Goal: Task Accomplishment & Management: Complete application form

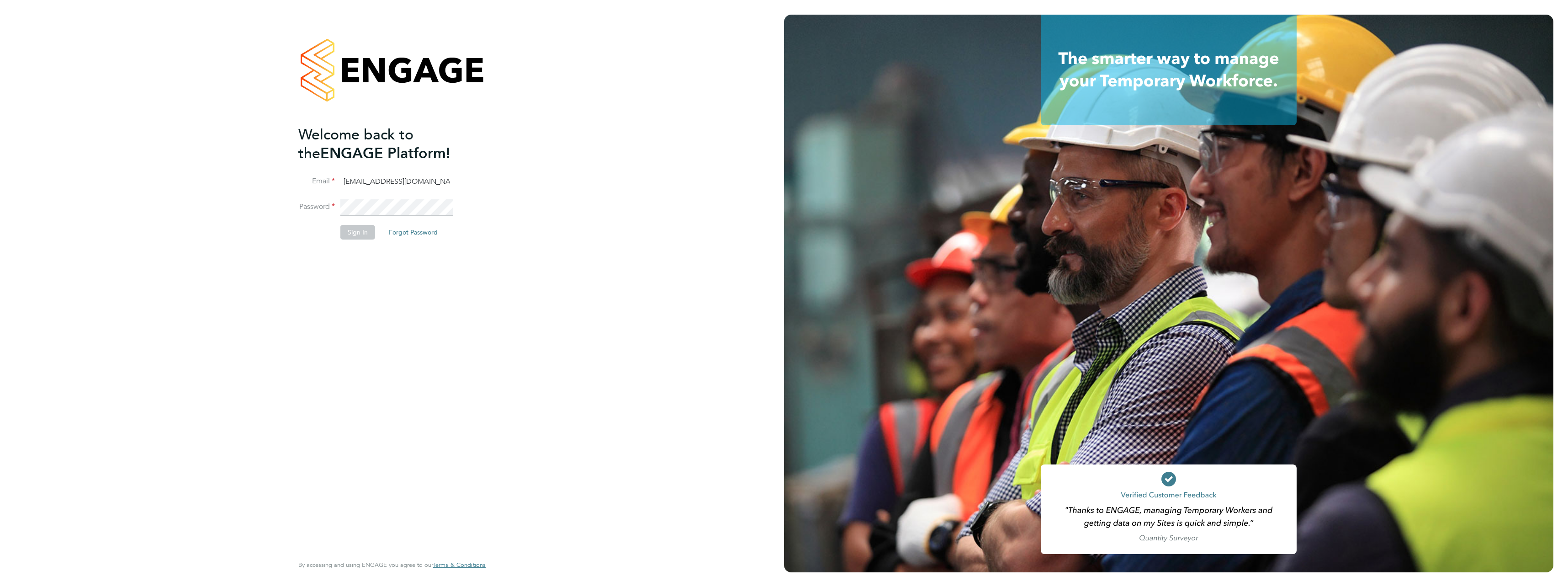
click at [418, 232] on button "Forgot Password" at bounding box center [413, 232] width 63 height 15
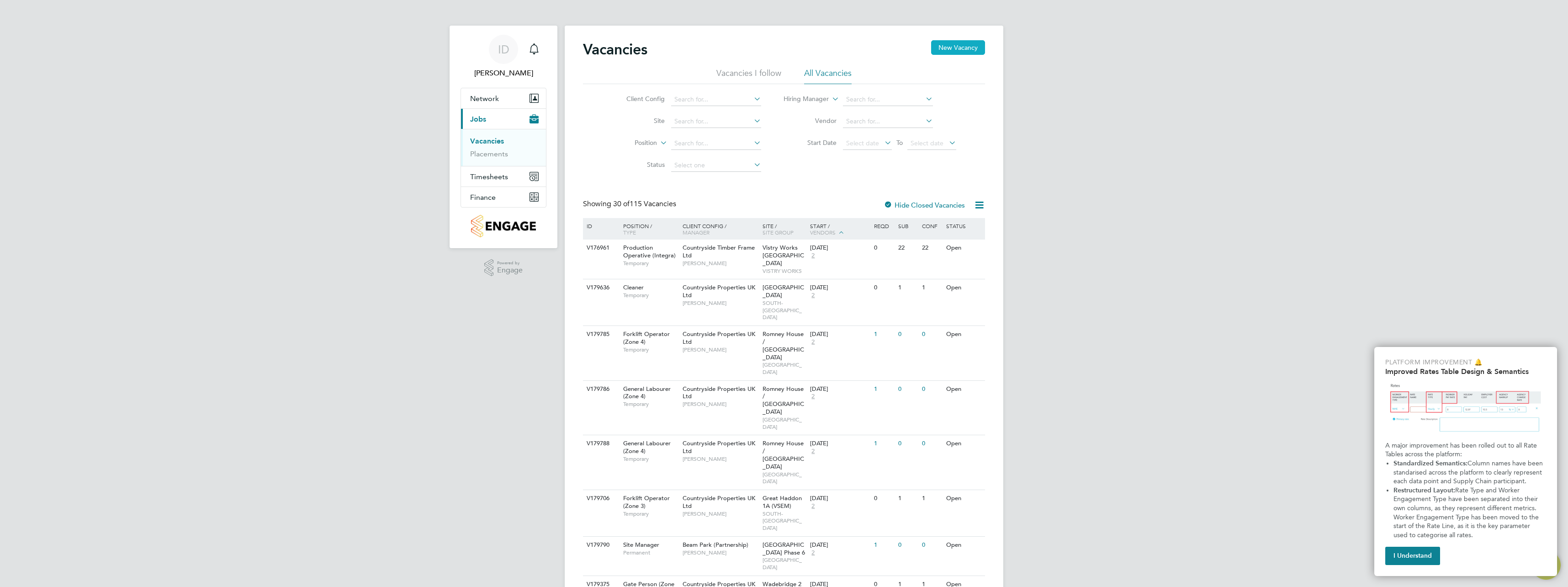
click at [960, 46] on button "New Vacancy" at bounding box center [958, 47] width 54 height 15
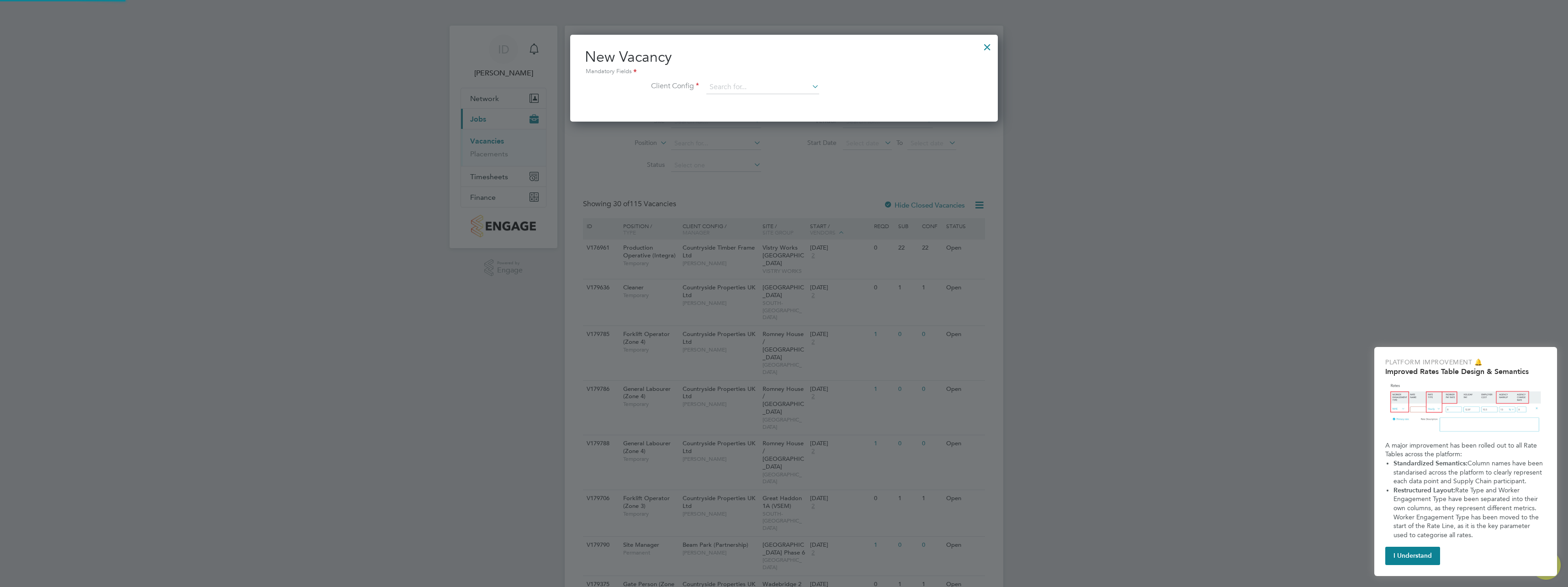
scroll to position [87, 428]
click at [791, 83] on input at bounding box center [762, 87] width 113 height 14
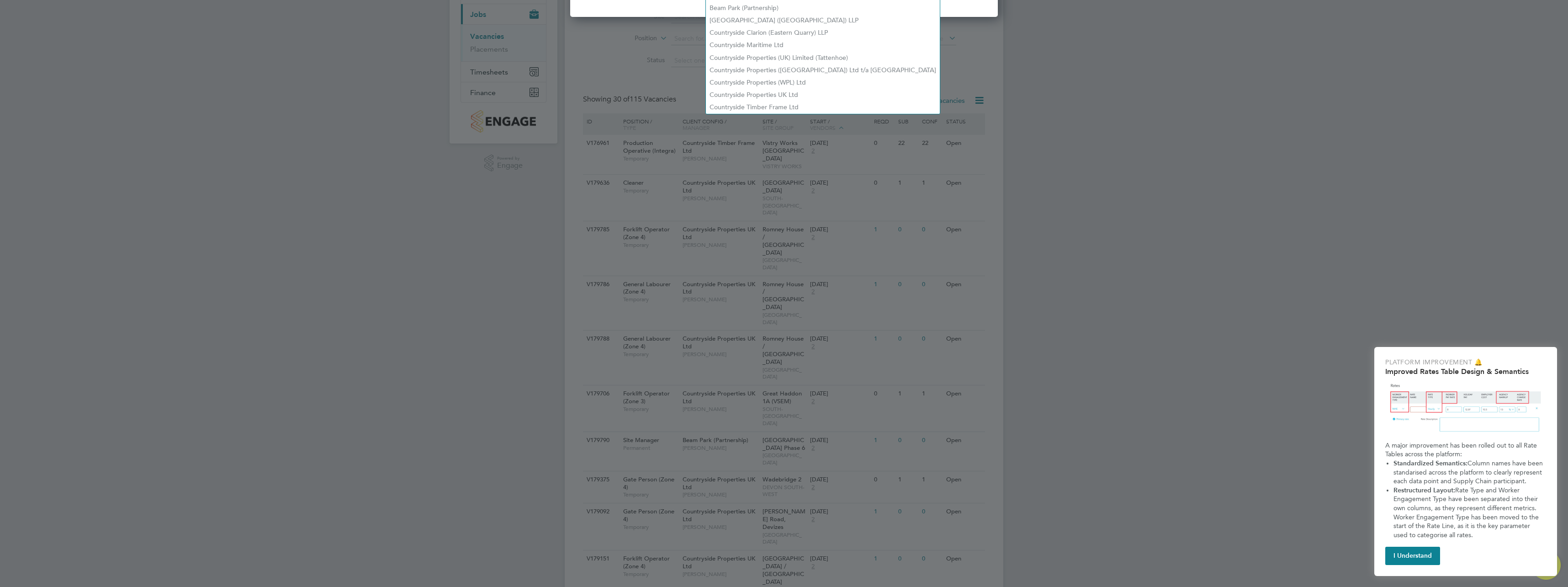
scroll to position [0, 0]
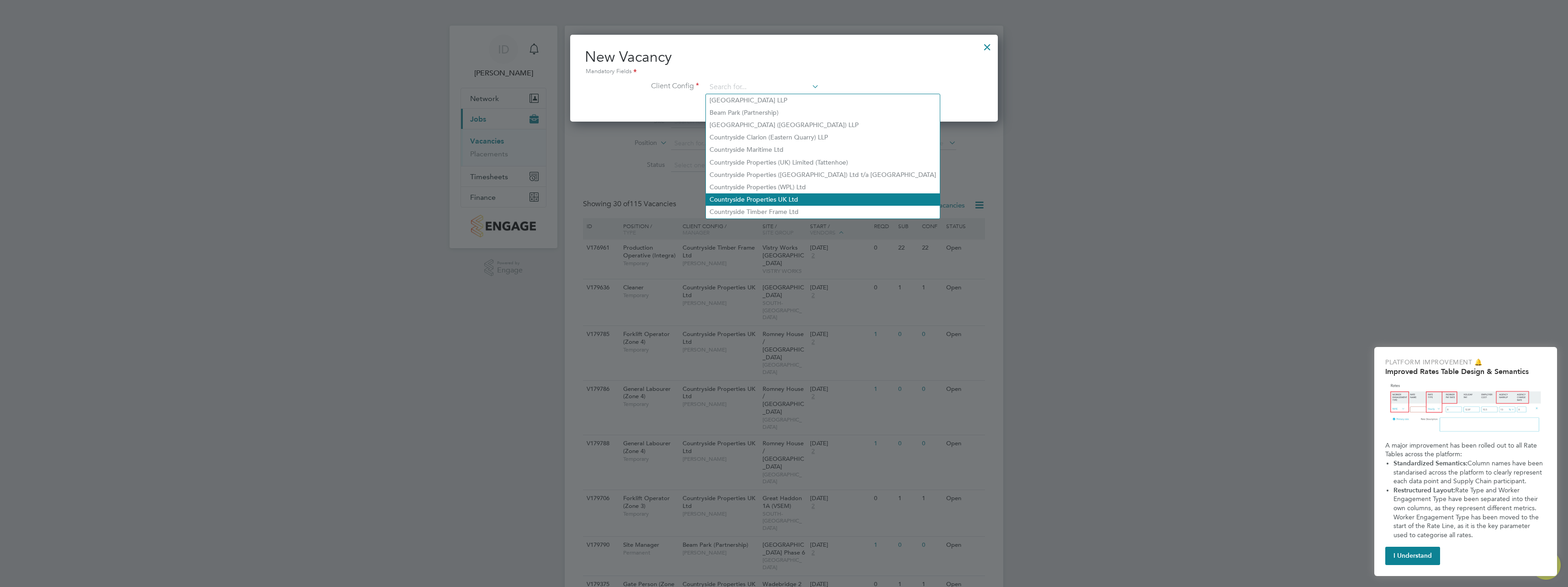
click at [809, 193] on li "Countryside Properties UK Ltd" at bounding box center [823, 199] width 234 height 12
type input "Countryside Properties UK Ltd"
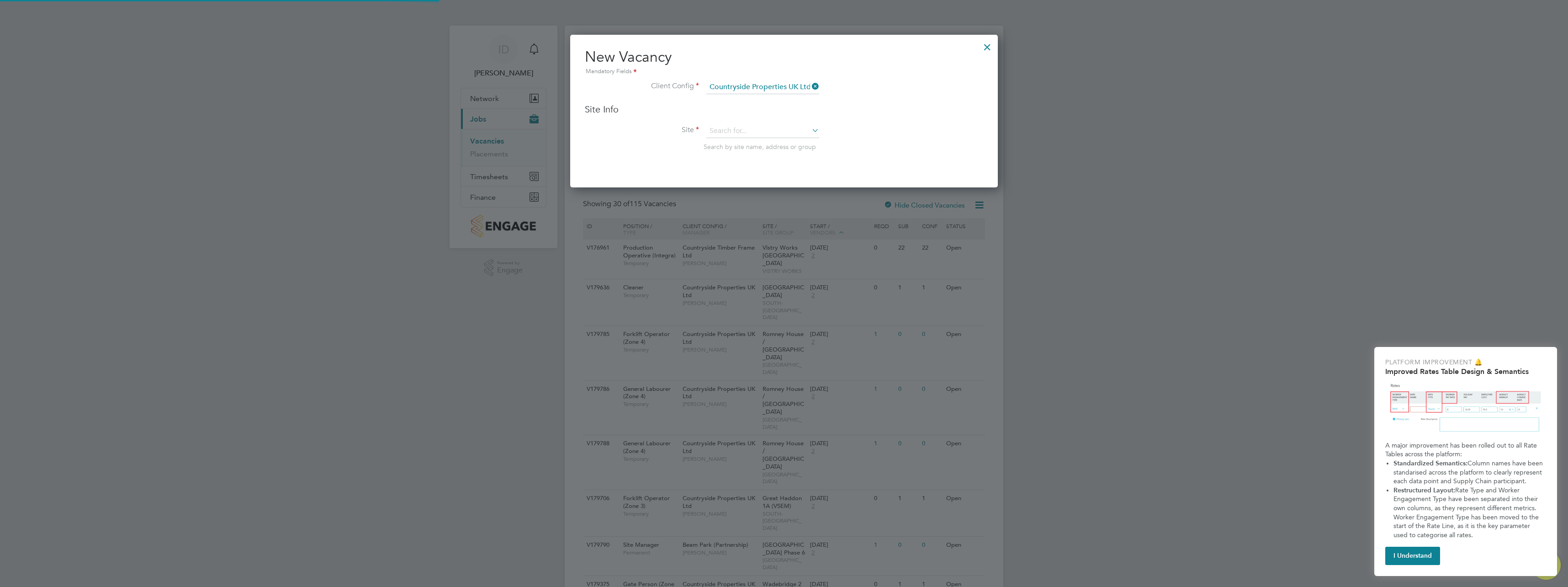
scroll to position [153, 428]
click at [761, 127] on input at bounding box center [762, 131] width 113 height 14
click at [789, 181] on li "Special Projects Head Office (Commercial)" at bounding box center [771, 180] width 130 height 12
type input "Special Projects Head Office (Commercial)"
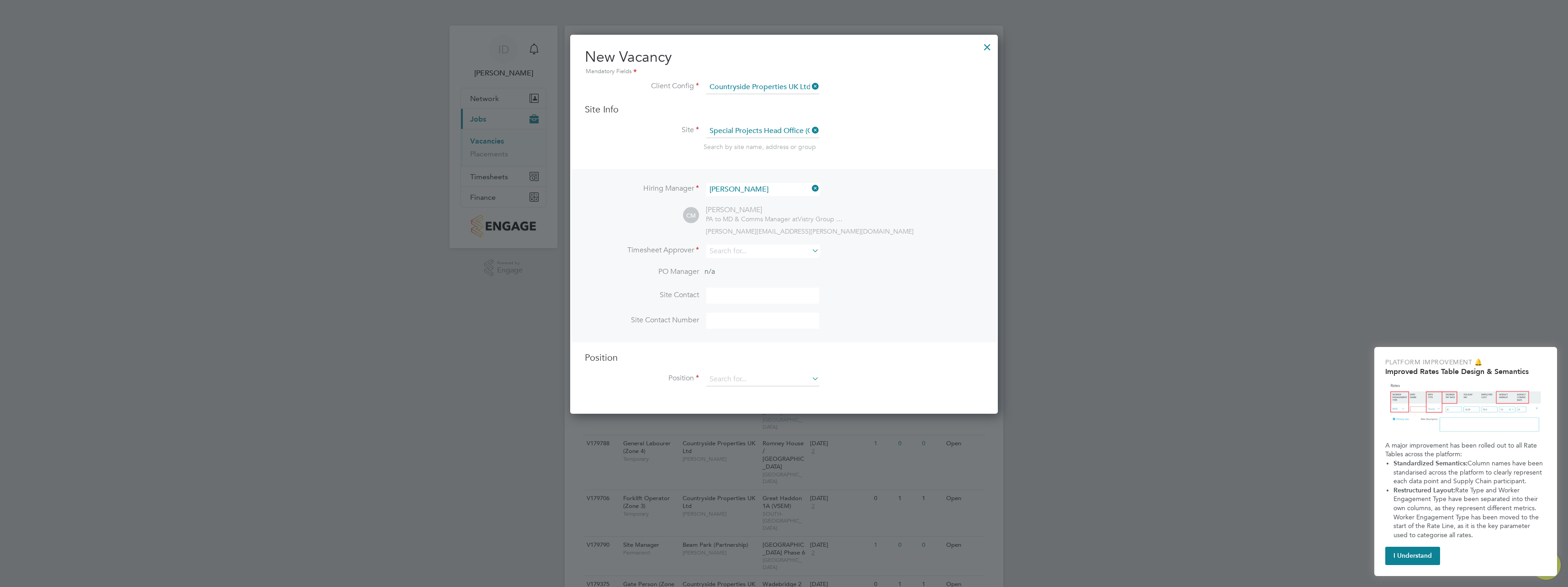
click at [810, 250] on icon at bounding box center [810, 250] width 0 height 13
type input "p"
click at [785, 248] on input "PaulHudsonHudson" at bounding box center [762, 251] width 113 height 13
click at [726, 249] on input "PaulHudson" at bounding box center [762, 251] width 113 height 13
type input "[PERSON_NAME]"
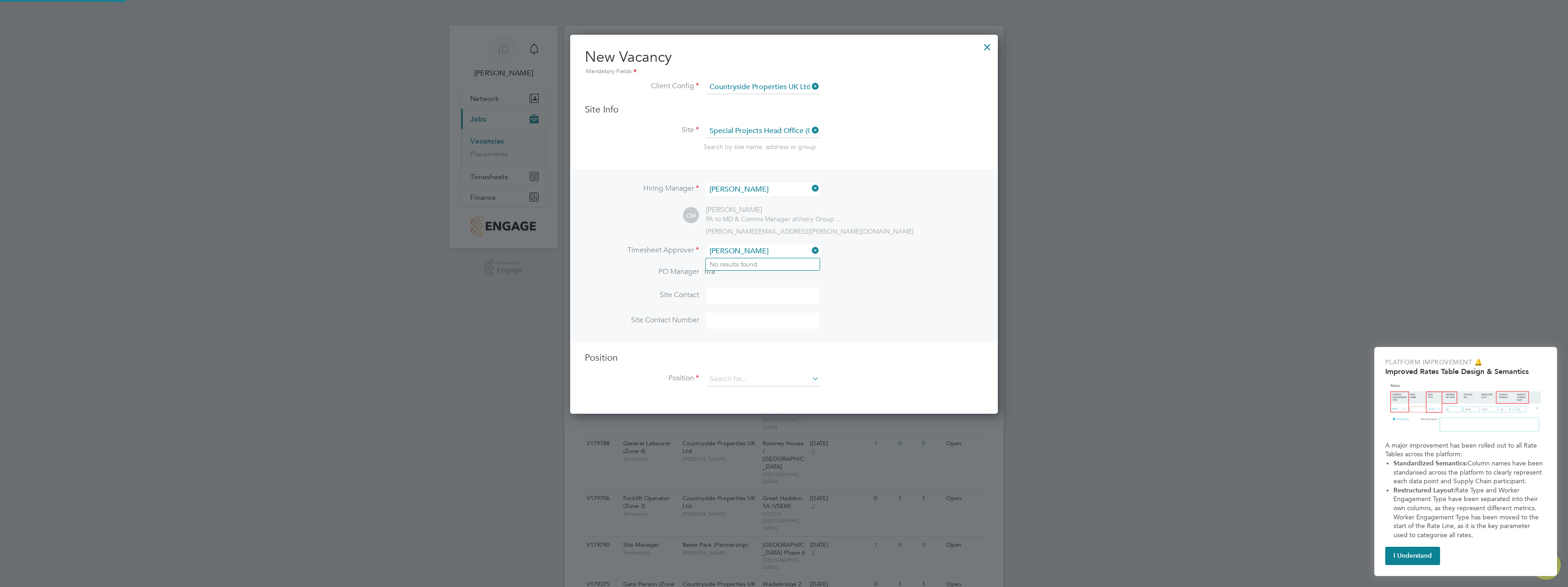
click at [872, 258] on li "Timesheet Approver [PERSON_NAME]" at bounding box center [784, 256] width 399 height 23
click at [761, 249] on input at bounding box center [762, 251] width 113 height 13
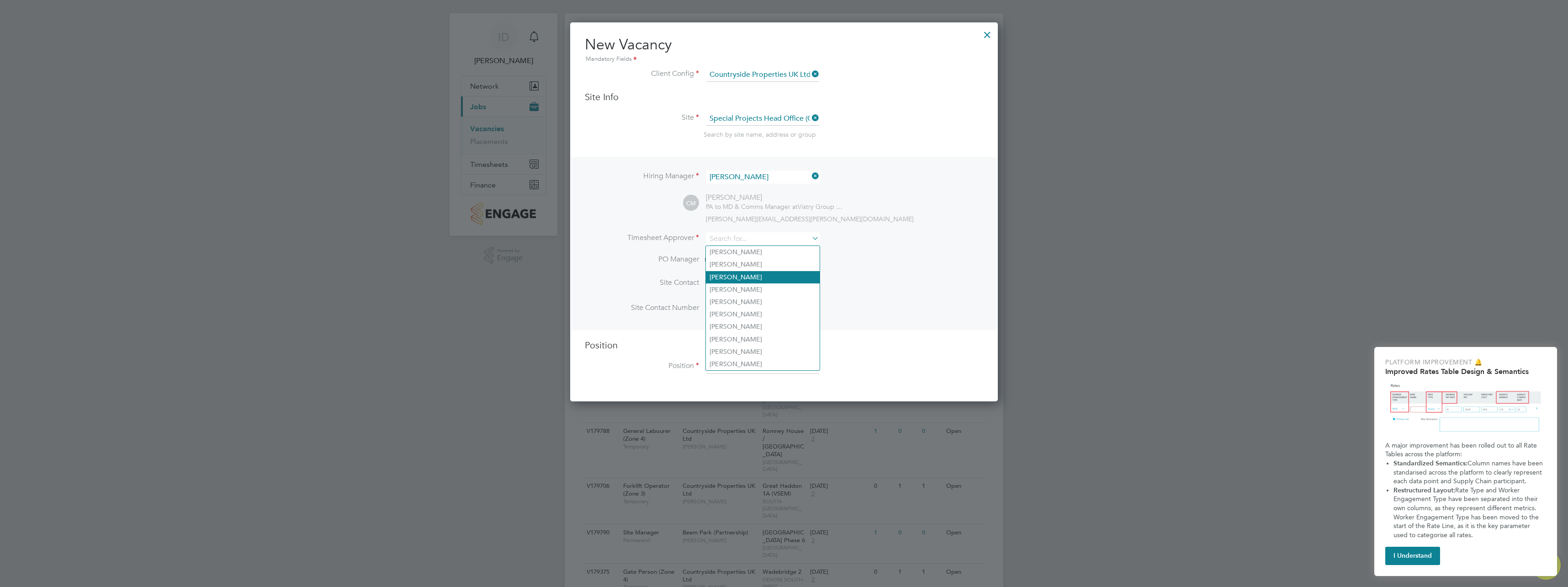
scroll to position [0, 0]
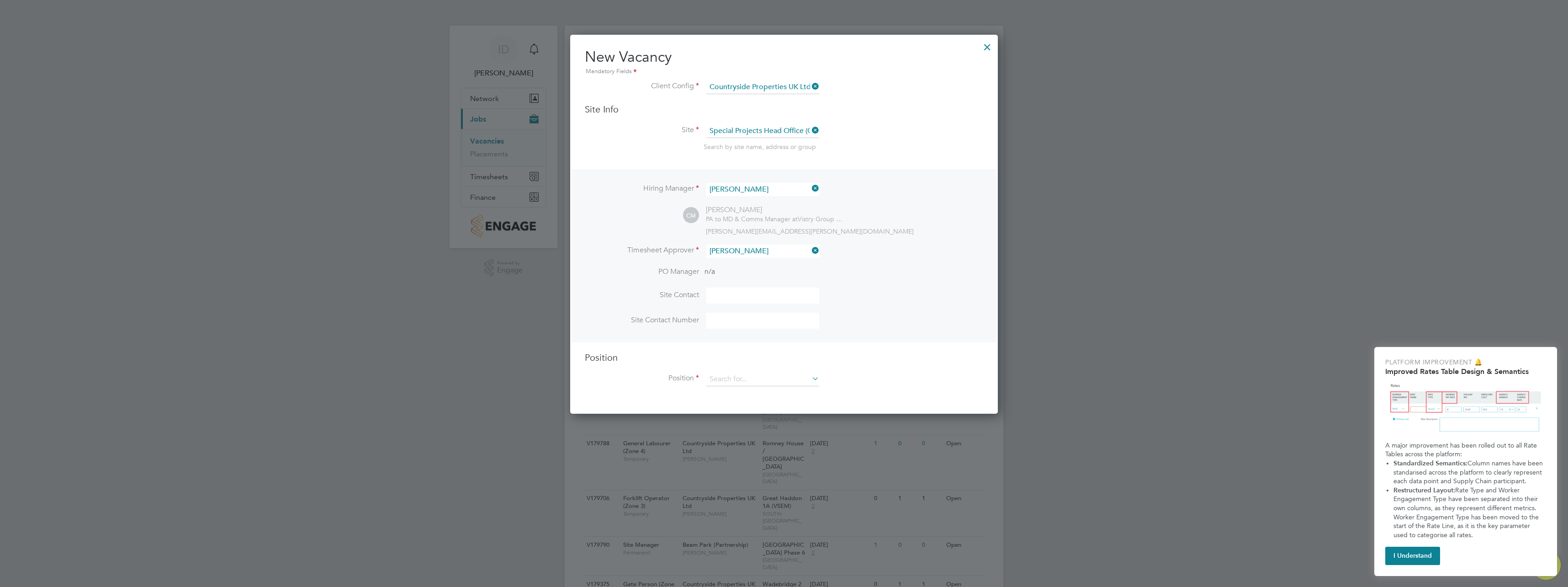
click at [762, 263] on li "[PERSON_NAME]" at bounding box center [763, 264] width 114 height 12
type input "[PERSON_NAME]"
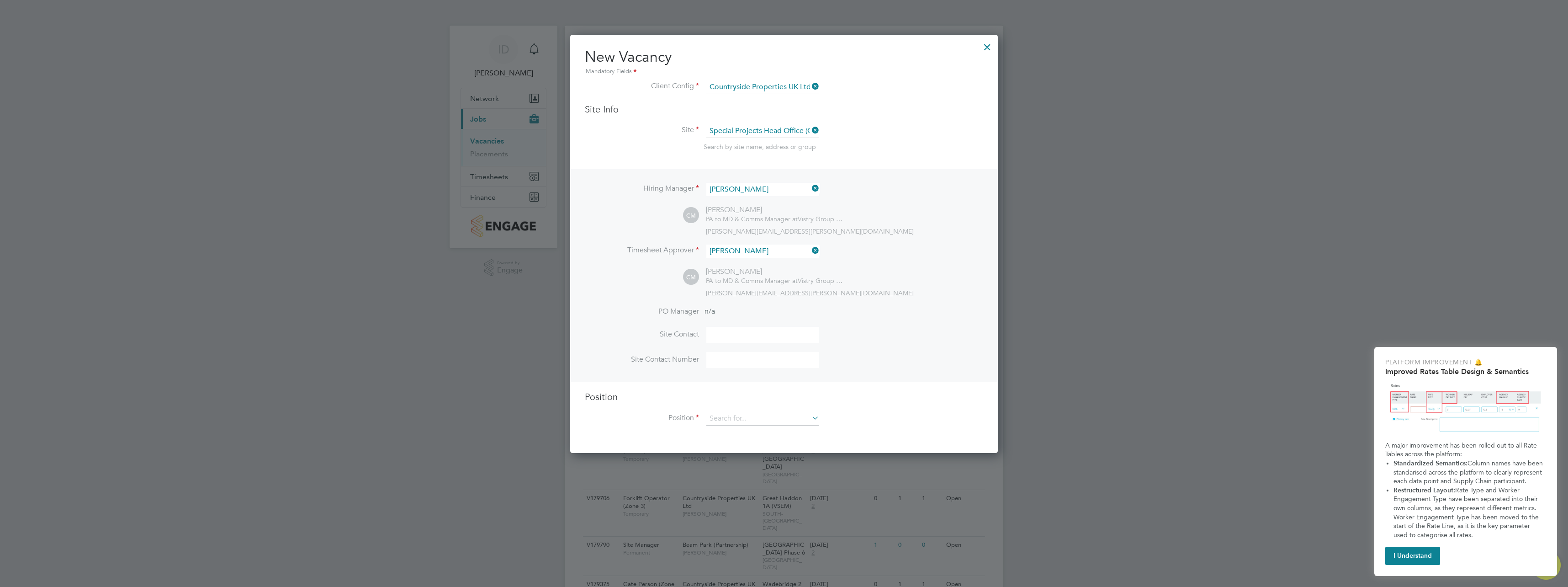
click at [878, 259] on li "Timesheet Approver [PERSON_NAME]" at bounding box center [784, 256] width 399 height 23
click at [777, 336] on input at bounding box center [762, 335] width 113 height 16
click at [878, 306] on div "Hiring Manager [PERSON_NAME] CM [PERSON_NAME] PA to MD & Comms Manager at Vistr…" at bounding box center [784, 275] width 426 height 213
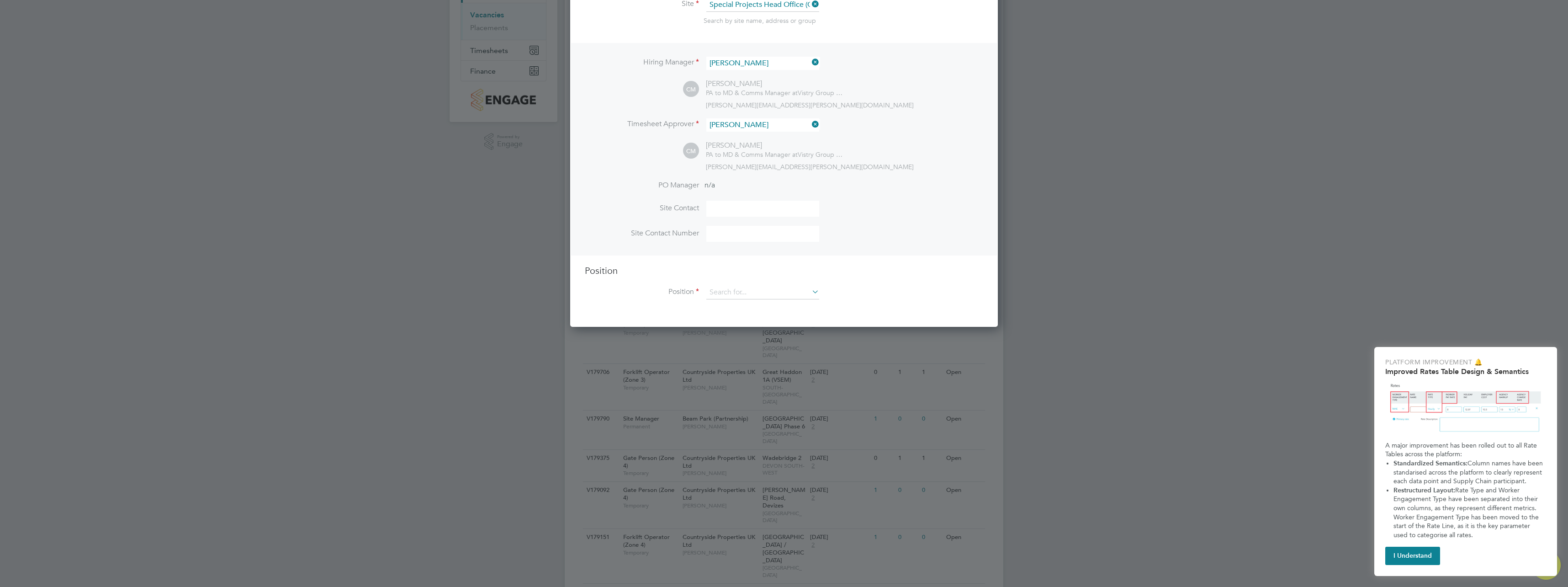
scroll to position [137, 0]
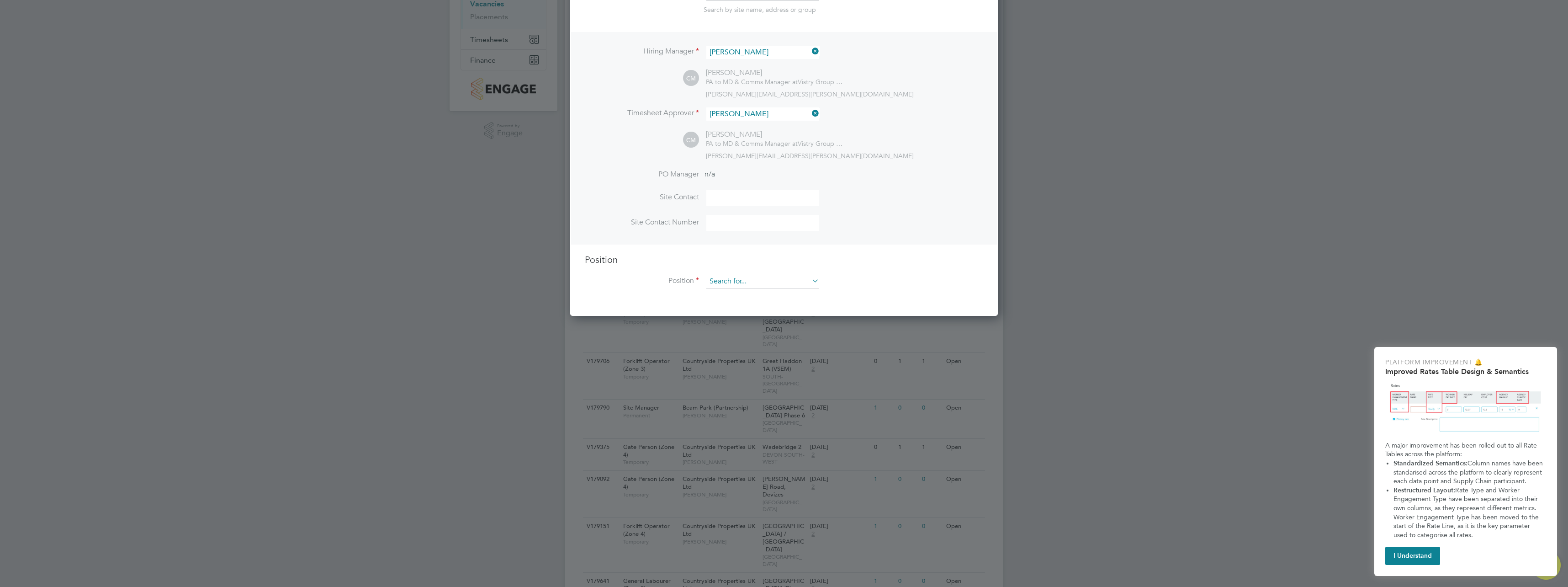
click at [741, 280] on input at bounding box center [762, 281] width 113 height 14
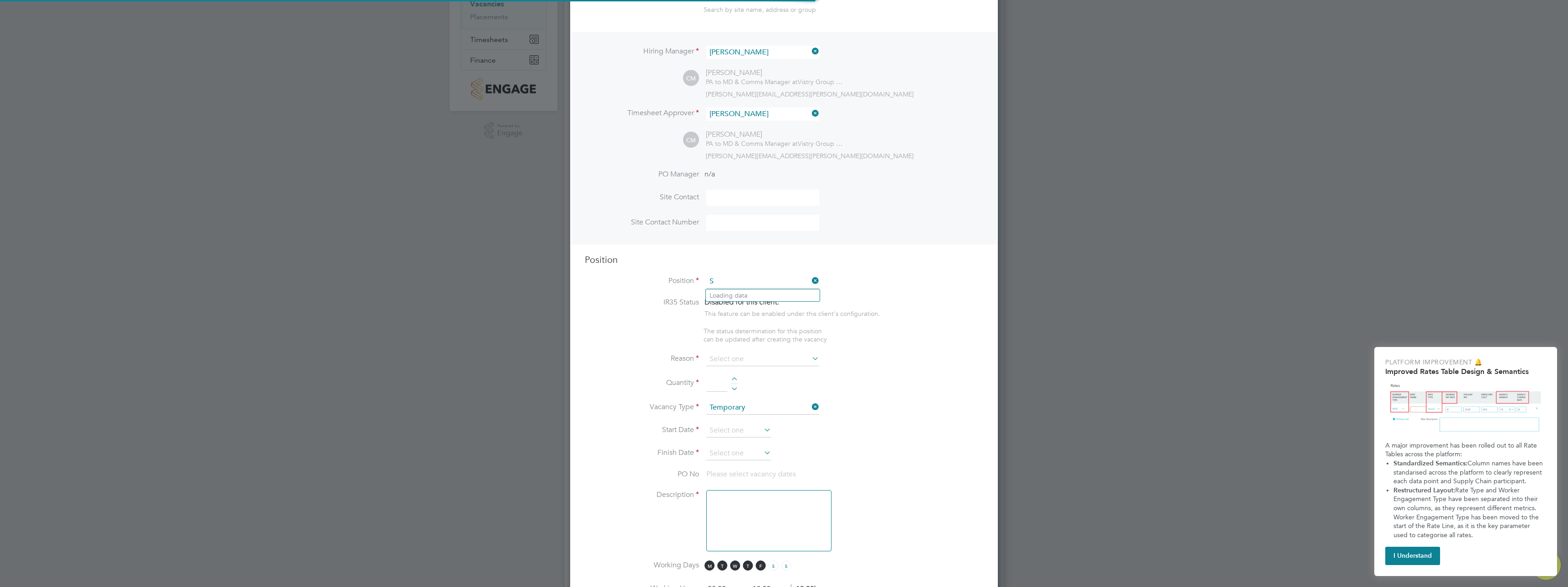
scroll to position [1313, 428]
click at [764, 306] on li "Senio r Quantity Surveyor" at bounding box center [763, 308] width 114 height 12
type input "Senior Quantity Surveyor"
type textarea "**Managing all aspects of the contractual and financial side of the constructio…"
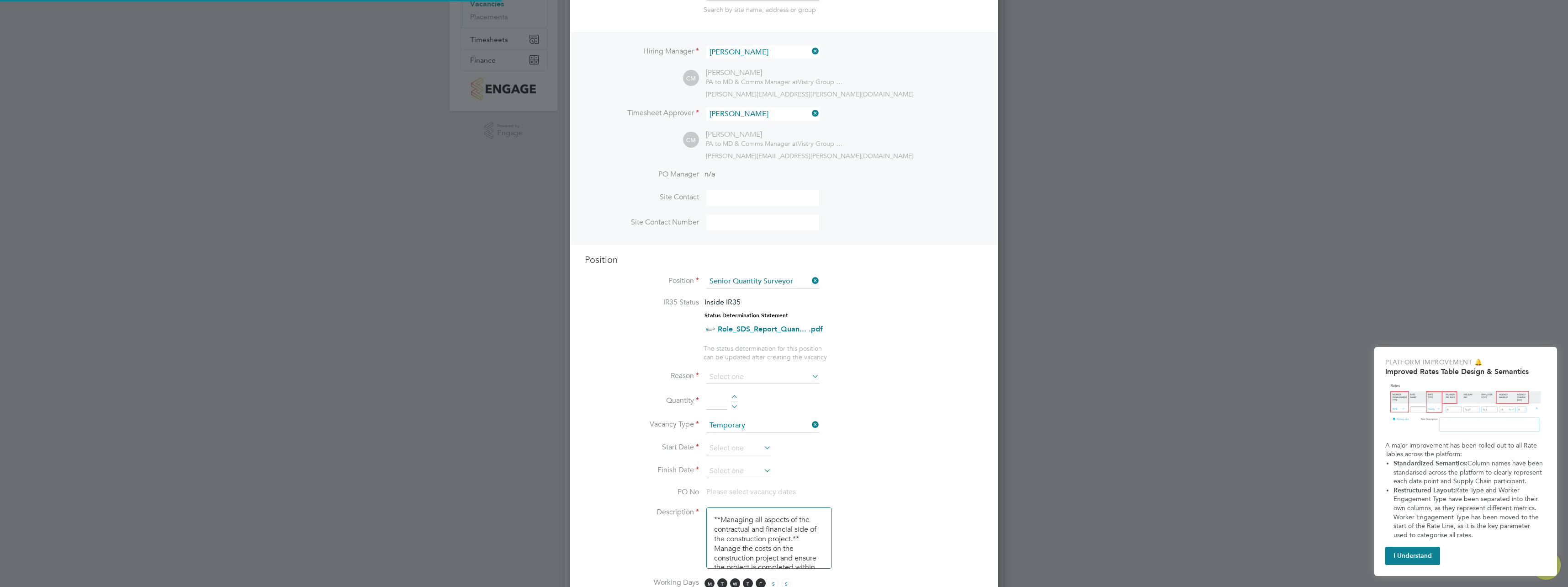
scroll to position [27, 48]
click at [810, 378] on icon at bounding box center [810, 376] width 0 height 13
click at [810, 374] on icon at bounding box center [810, 376] width 0 height 13
click at [810, 376] on icon at bounding box center [810, 376] width 0 height 13
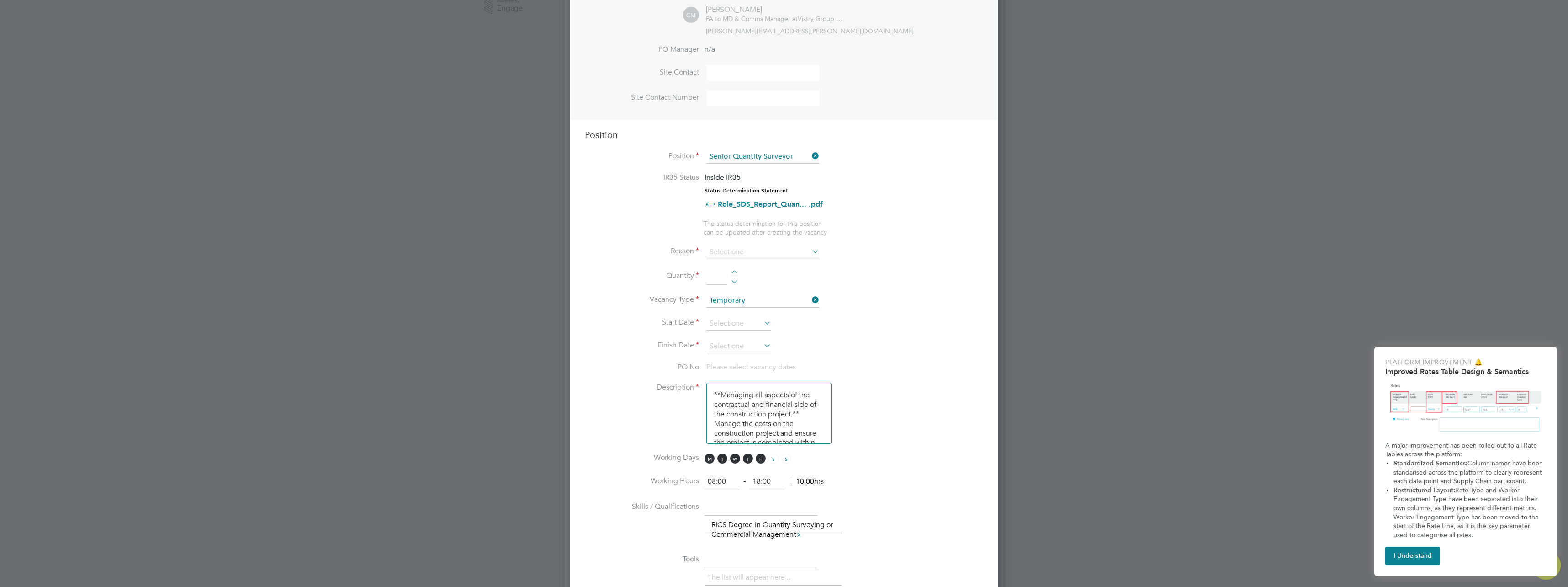
scroll to position [274, 0]
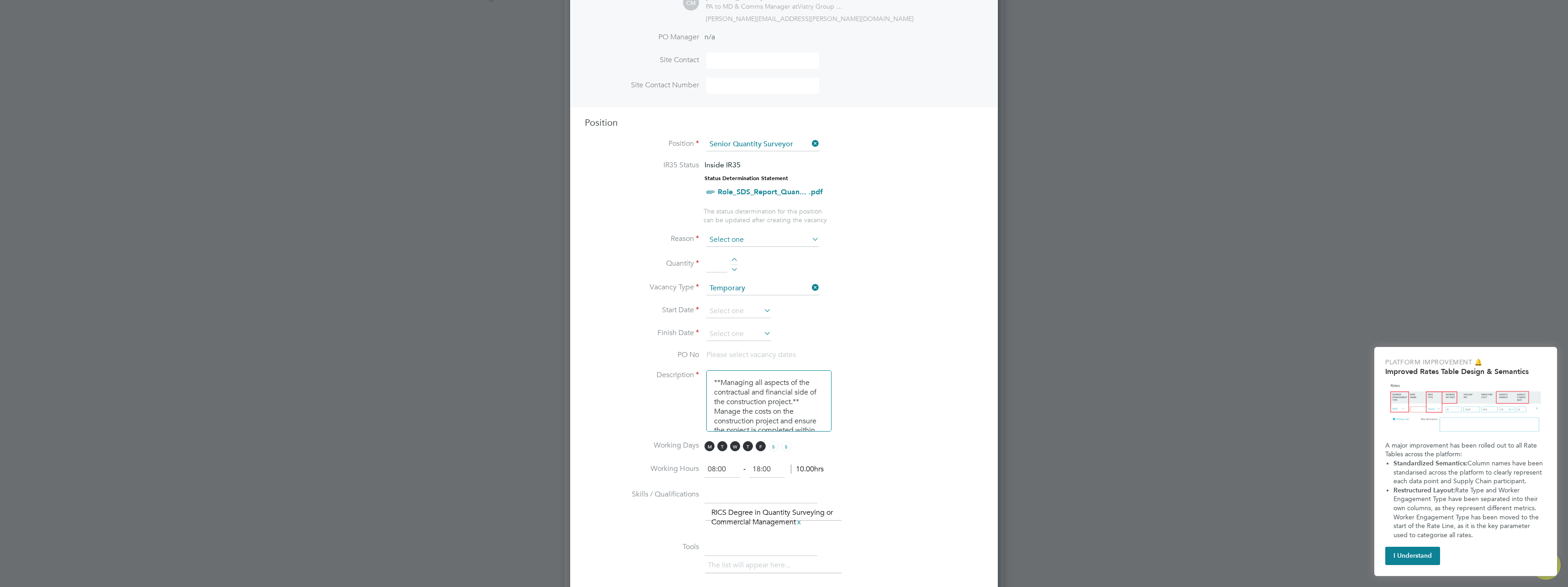
click at [813, 233] on input at bounding box center [762, 240] width 113 height 14
click at [763, 325] on li "Vacant Role" at bounding box center [763, 325] width 114 height 12
type input "Vacant Role"
click at [724, 264] on input at bounding box center [716, 264] width 21 height 16
click at [733, 259] on div at bounding box center [734, 261] width 8 height 7
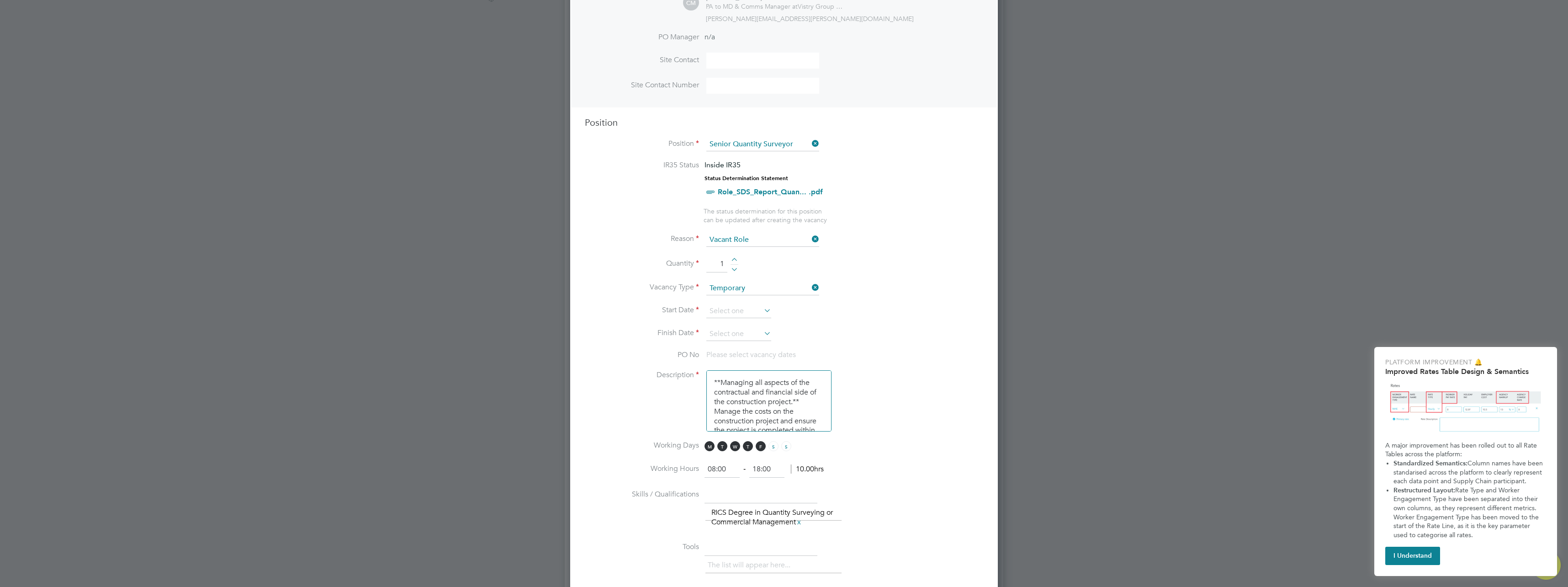
type input "2"
click at [886, 277] on li "Quantity 2" at bounding box center [784, 269] width 399 height 26
click at [762, 313] on icon at bounding box center [762, 310] width 0 height 13
click at [825, 281] on span "28" at bounding box center [825, 273] width 18 height 18
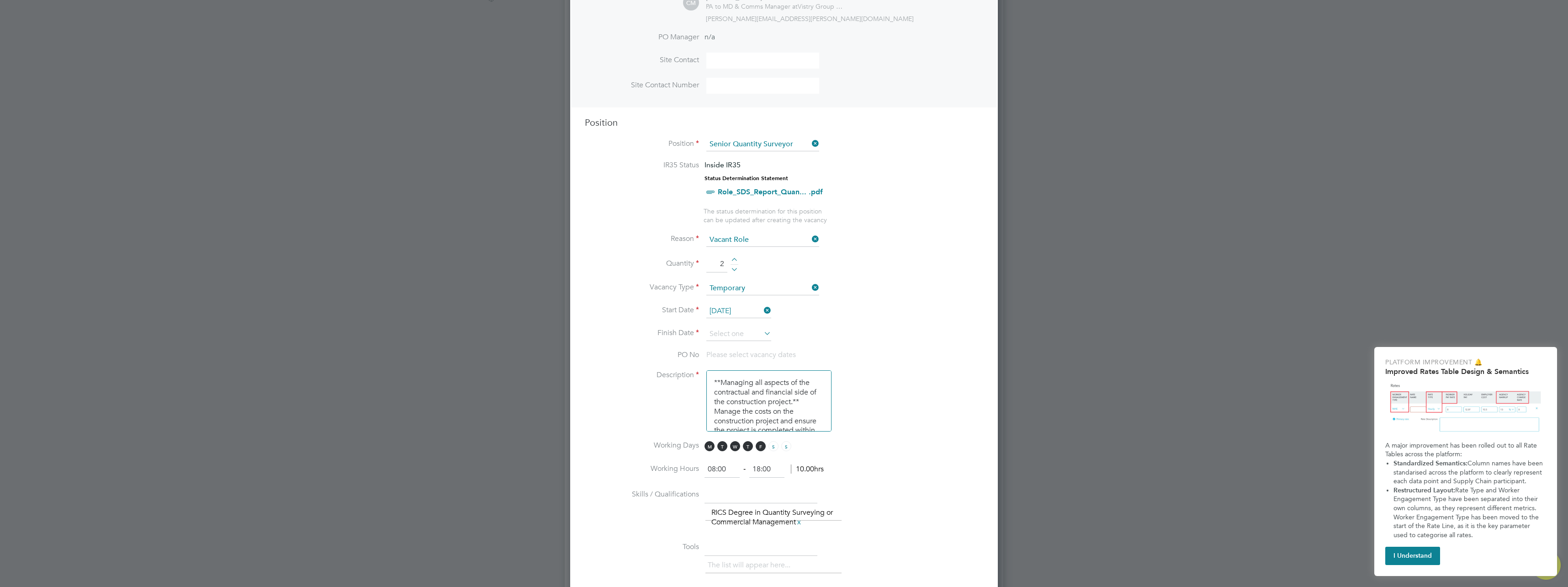
click at [729, 310] on input "[DATE]" at bounding box center [738, 311] width 65 height 14
click at [723, 242] on span "29" at bounding box center [721, 233] width 18 height 18
type input "[DATE]"
click at [887, 261] on li "Quantity 2" at bounding box center [784, 269] width 399 height 26
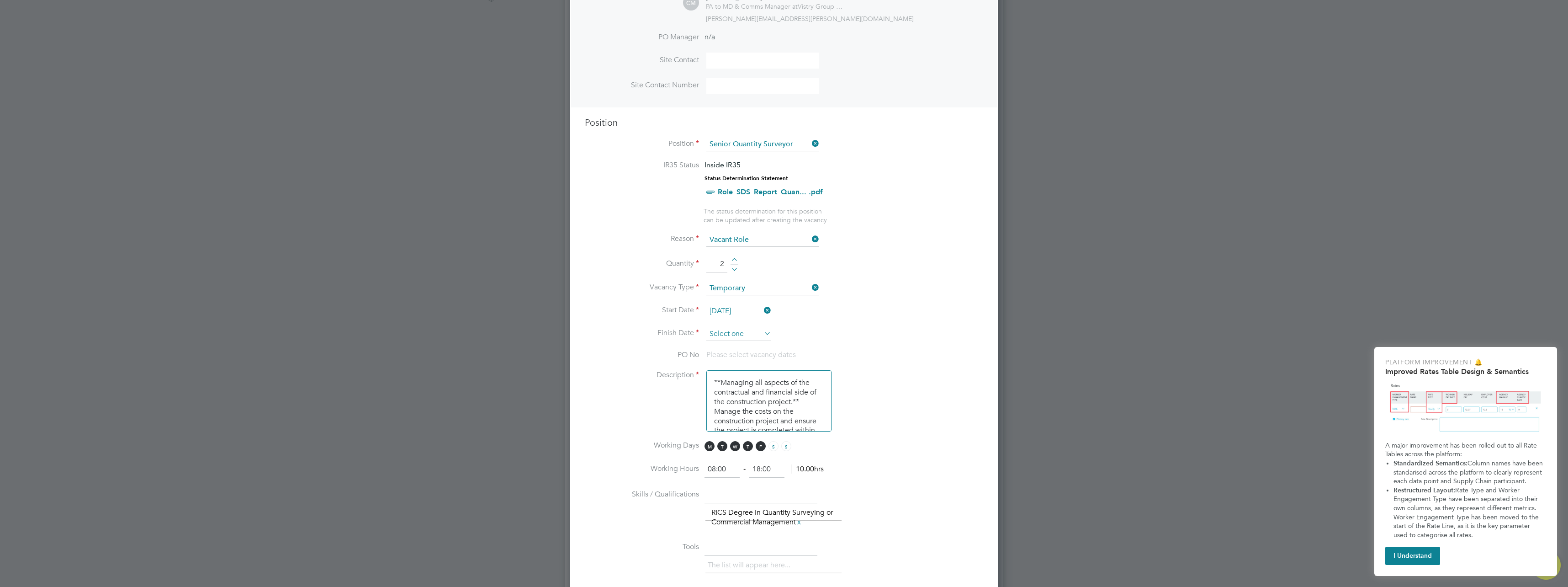
click at [758, 331] on input at bounding box center [738, 334] width 65 height 14
click at [814, 173] on icon at bounding box center [814, 174] width 9 height 10
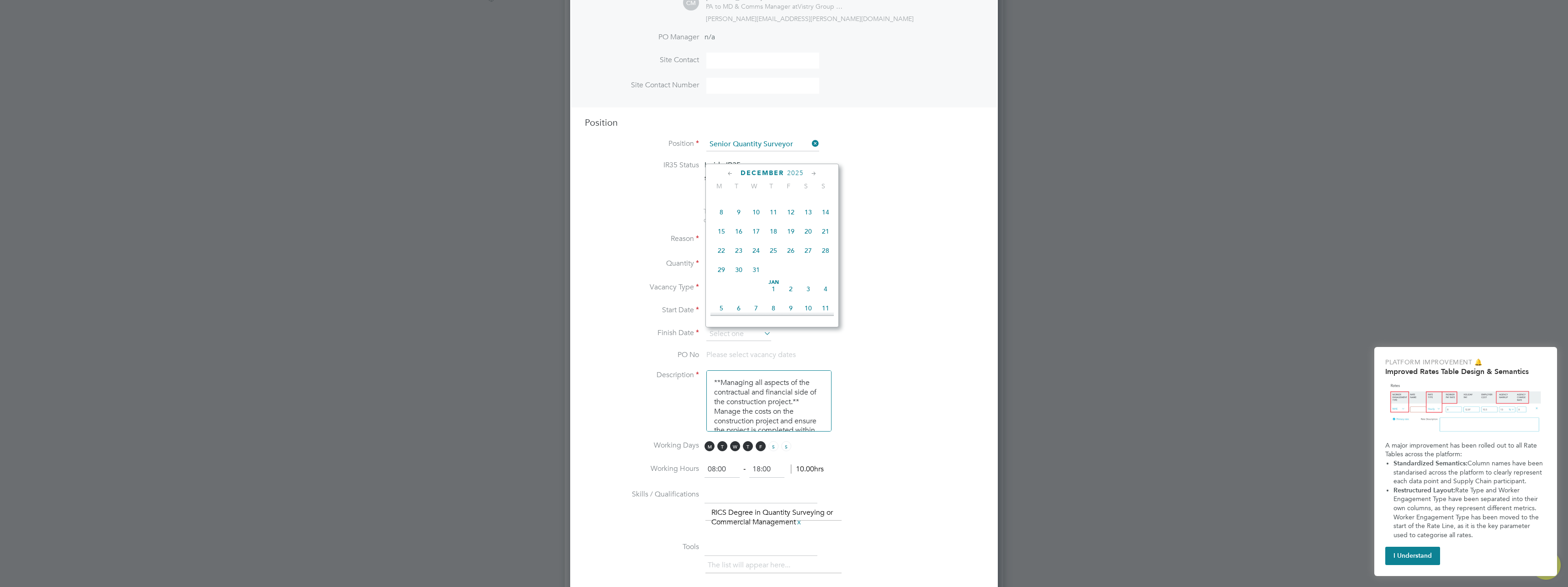
click at [814, 173] on icon at bounding box center [814, 174] width 9 height 10
click at [740, 290] on span "31" at bounding box center [738, 282] width 18 height 18
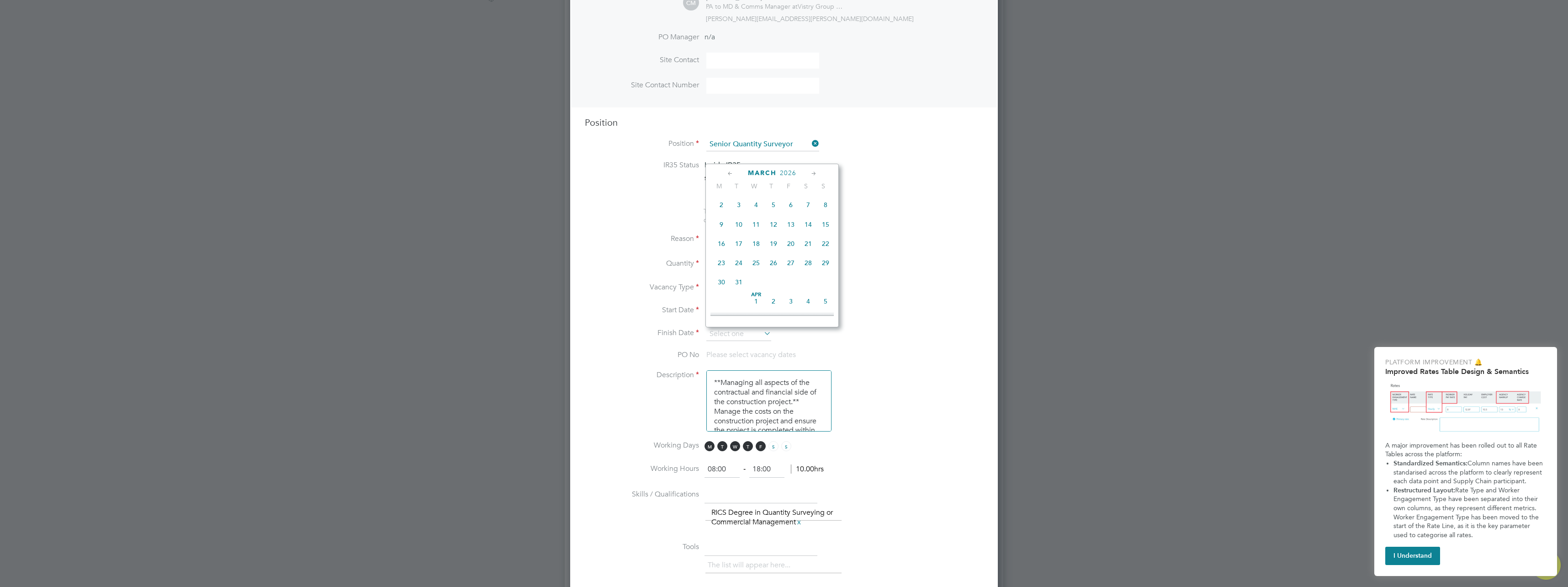
type input "[DATE]"
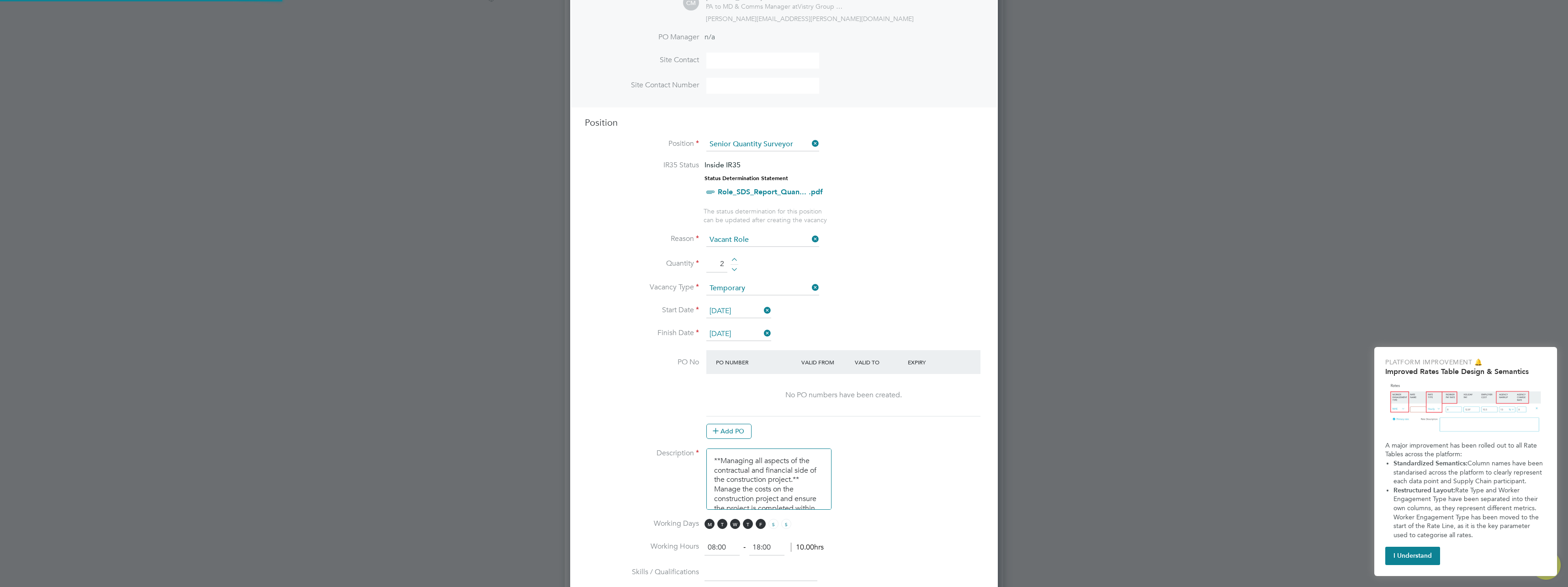
scroll to position [1401, 428]
click at [879, 300] on li "Vacancy Type Temporary" at bounding box center [784, 293] width 399 height 23
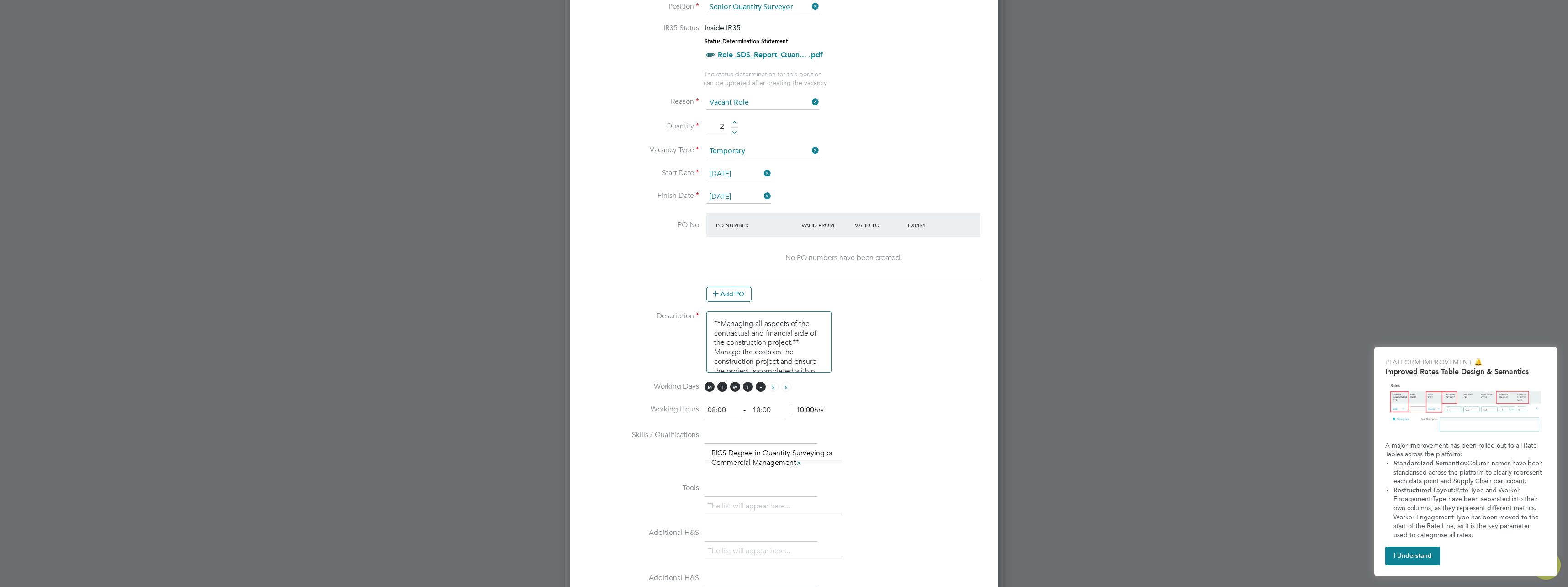
scroll to position [549, 0]
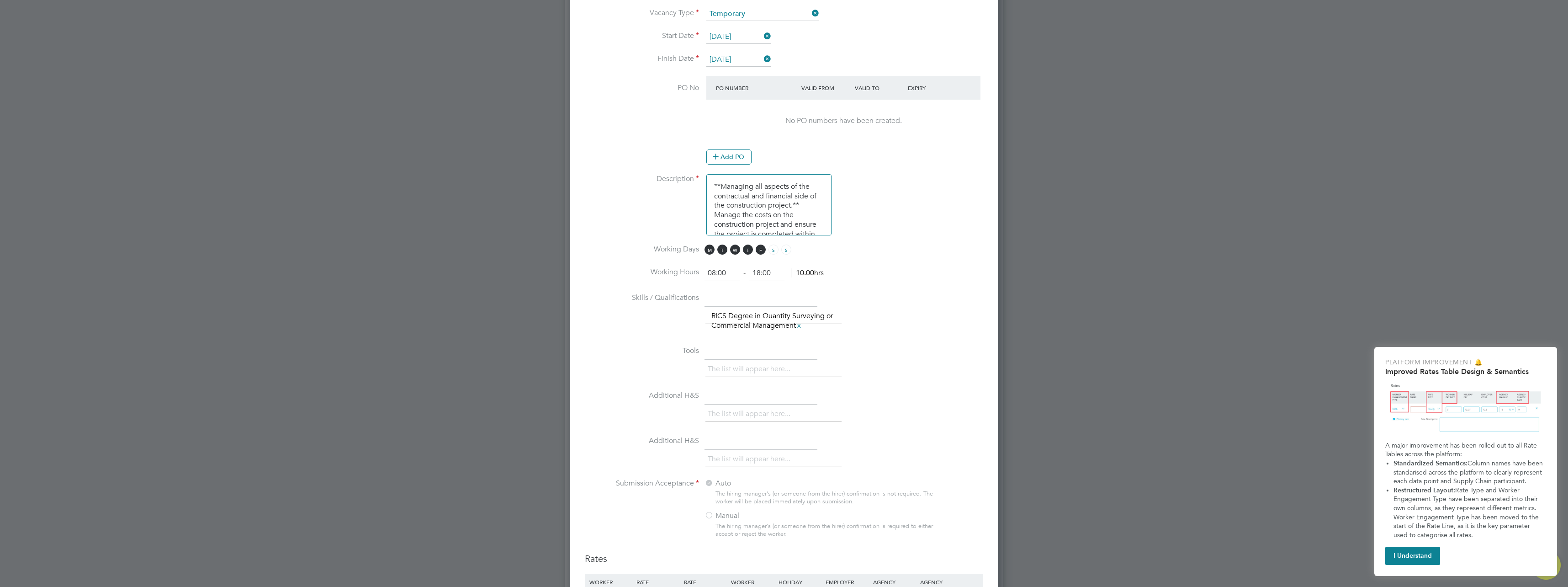
click at [760, 271] on input "18:00" at bounding box center [767, 273] width 35 height 16
type input "17:00"
click at [714, 272] on input "08:00" at bounding box center [722, 273] width 35 height 16
type input "08:30"
click at [796, 295] on input "text" at bounding box center [760, 298] width 113 height 16
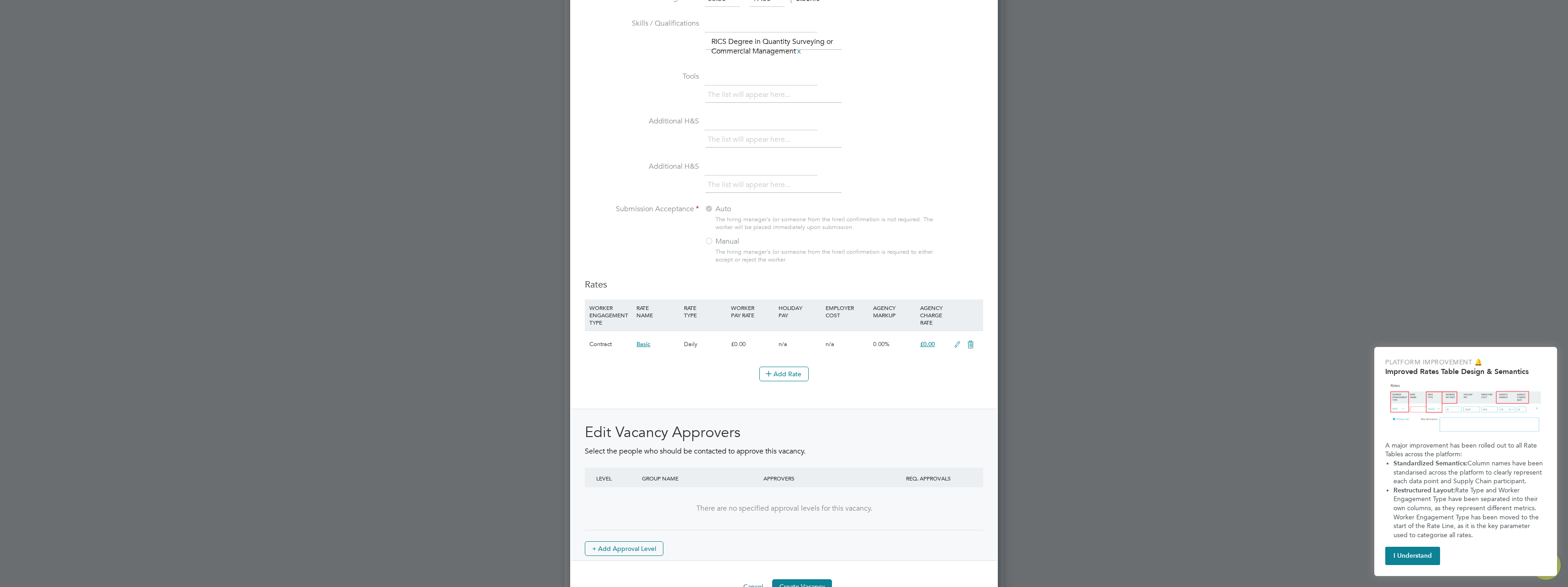
scroll to position [848, 0]
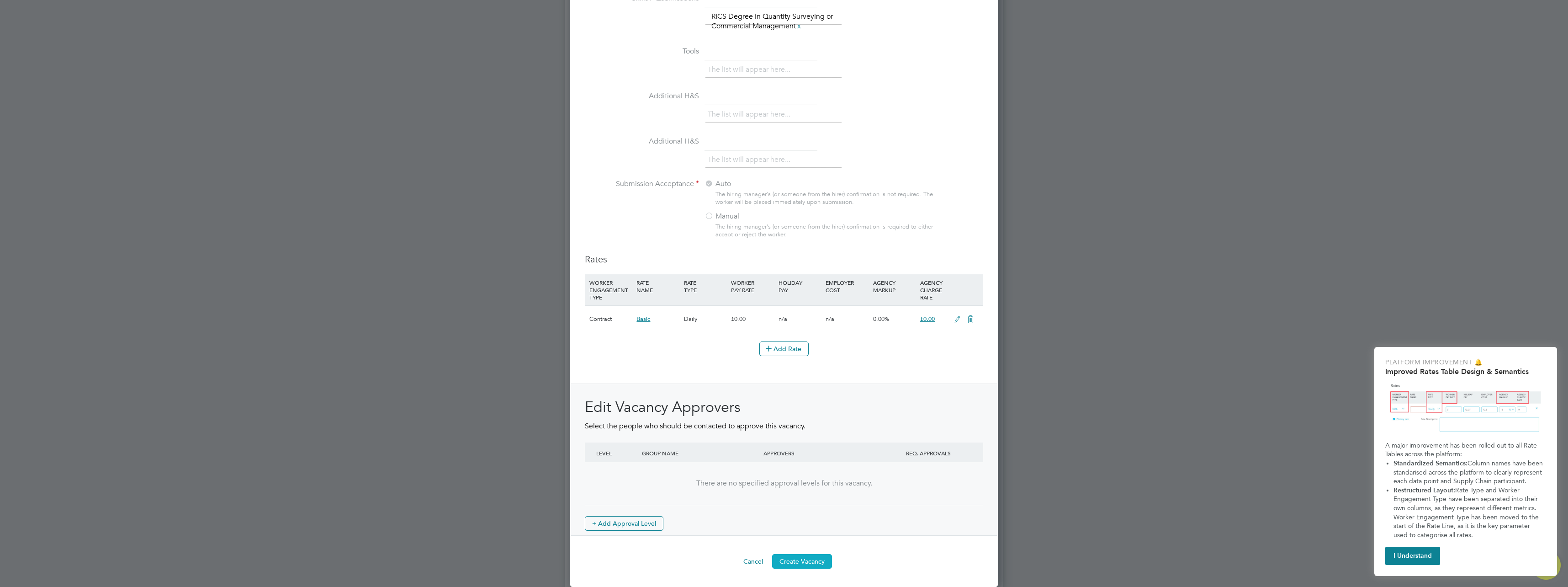
click at [805, 560] on button "Create Vacancy" at bounding box center [802, 561] width 60 height 15
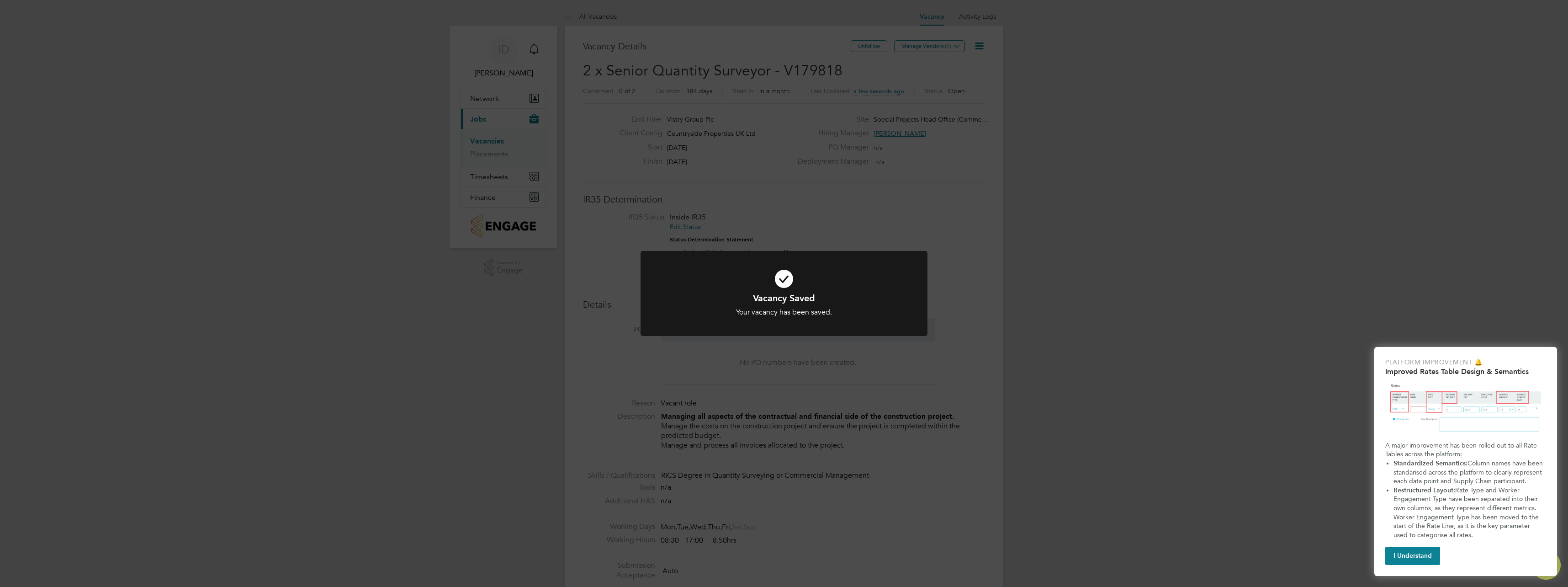
scroll to position [27, 64]
click at [789, 277] on icon at bounding box center [784, 279] width 237 height 36
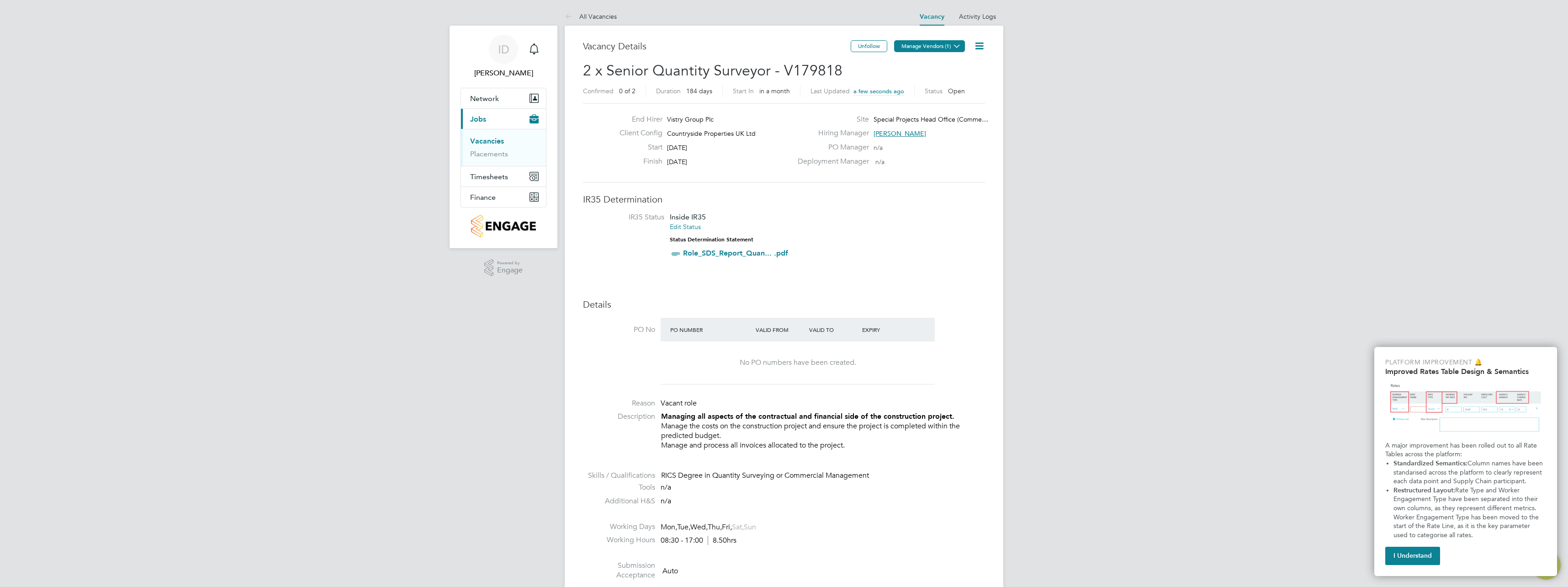
click at [944, 47] on button "Manage Vendors (1)" at bounding box center [929, 46] width 71 height 12
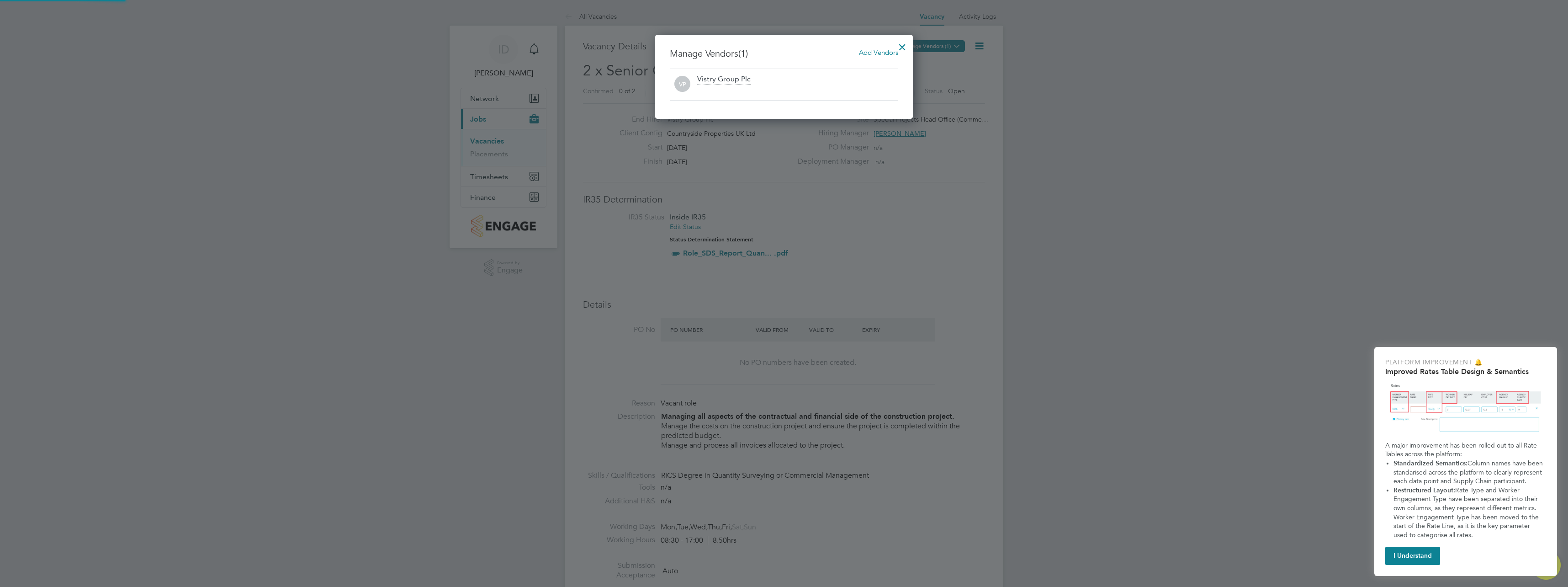
scroll to position [85, 258]
click at [886, 49] on span "Add Vendors" at bounding box center [878, 52] width 40 height 9
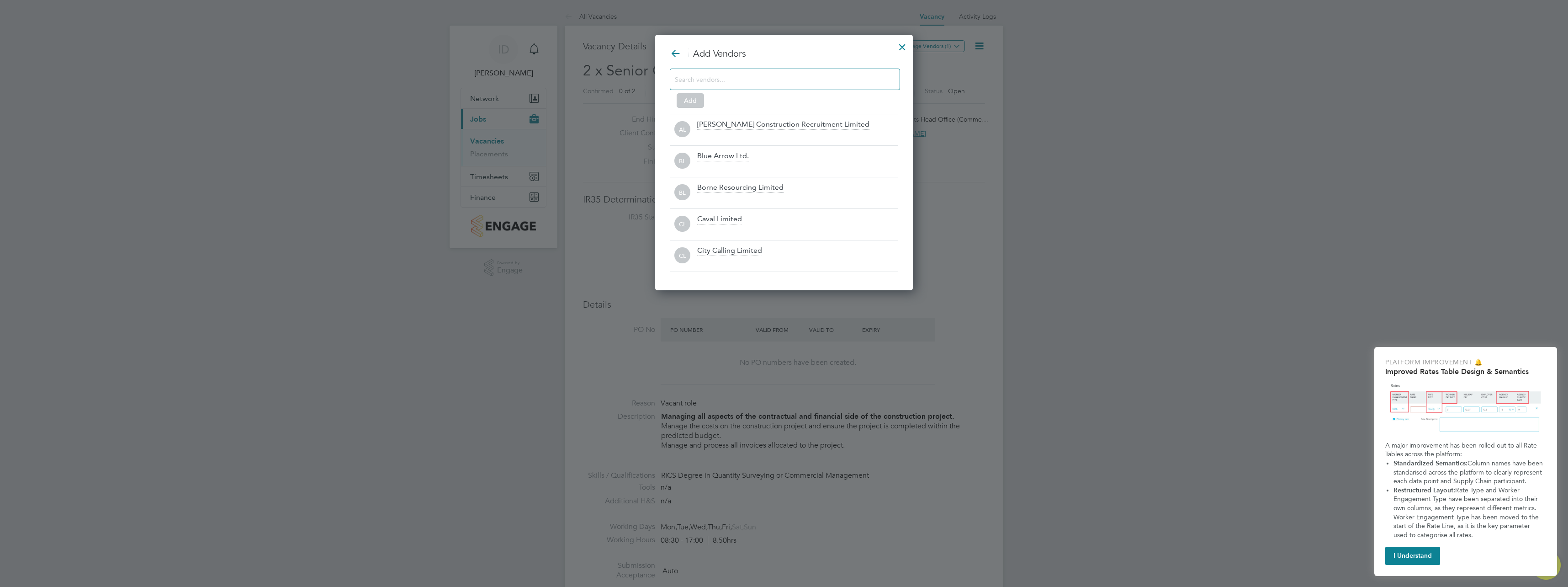
scroll to position [256, 258]
click at [770, 82] on input at bounding box center [778, 79] width 206 height 12
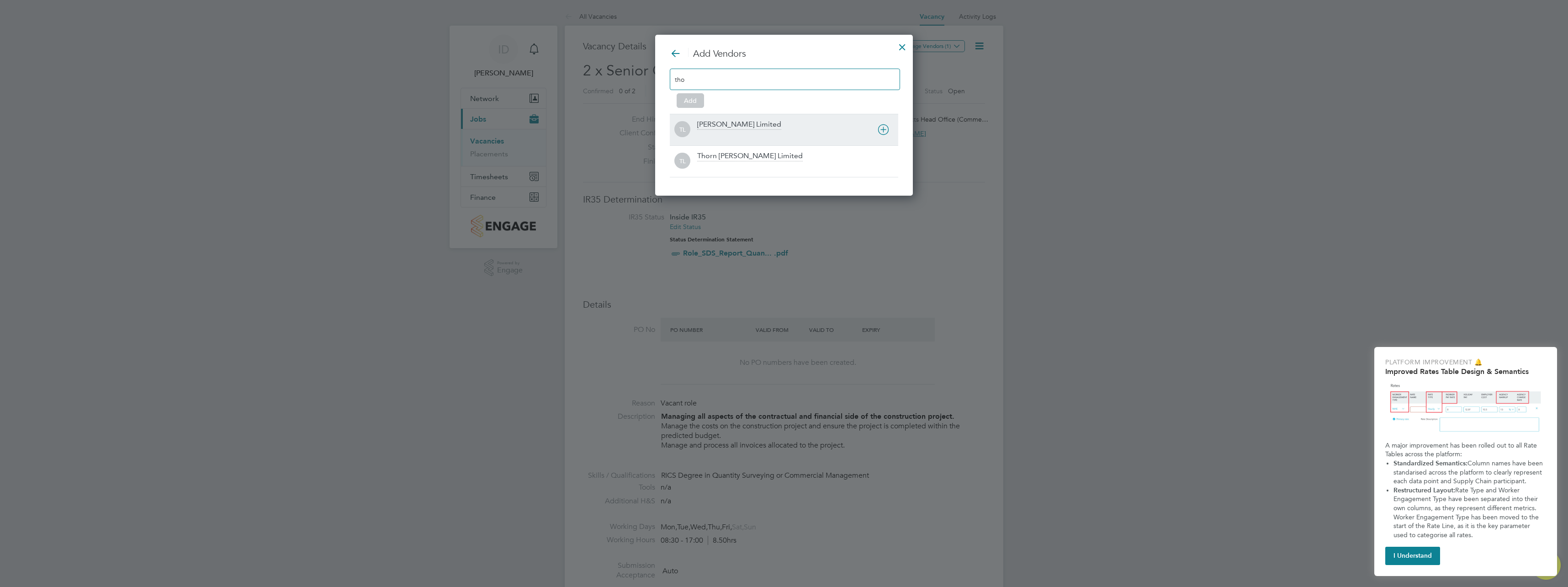
type input "tho"
click at [760, 121] on div "[PERSON_NAME] Limited" at bounding box center [739, 125] width 84 height 10
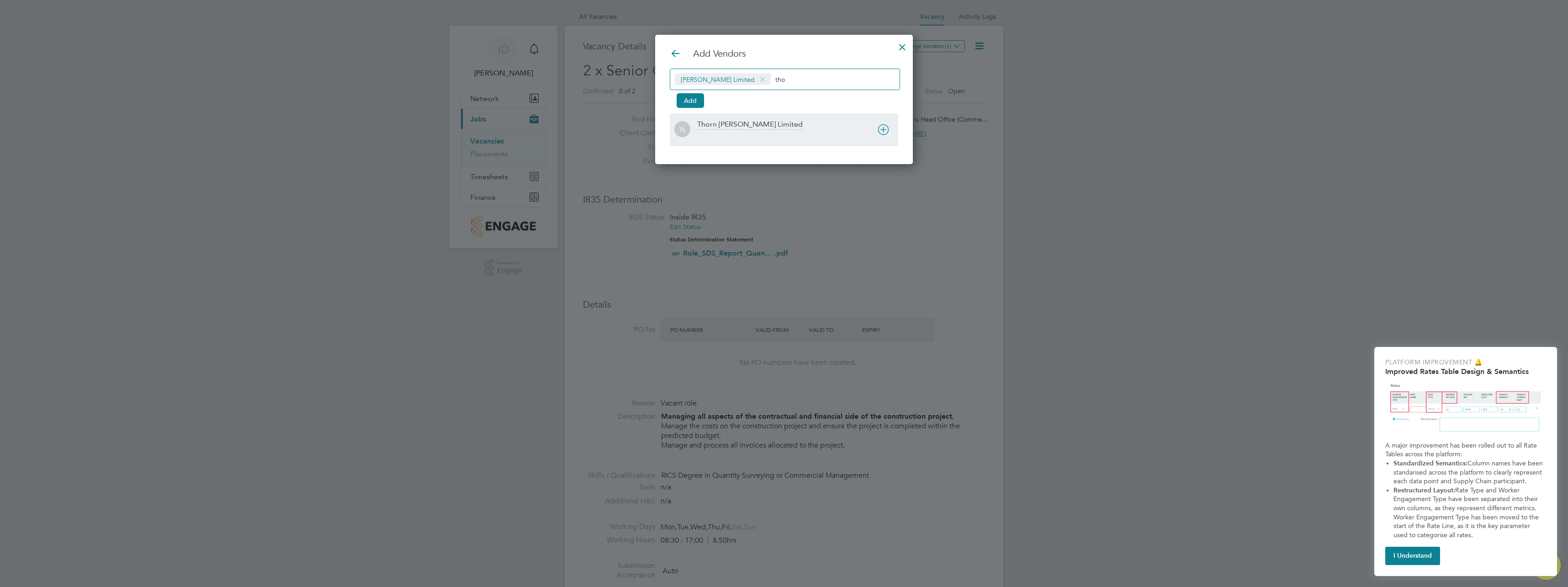
scroll to position [130, 258]
drag, startPoint x: 696, startPoint y: 101, endPoint x: 705, endPoint y: 100, distance: 9.1
click at [696, 100] on button "Add" at bounding box center [690, 100] width 27 height 15
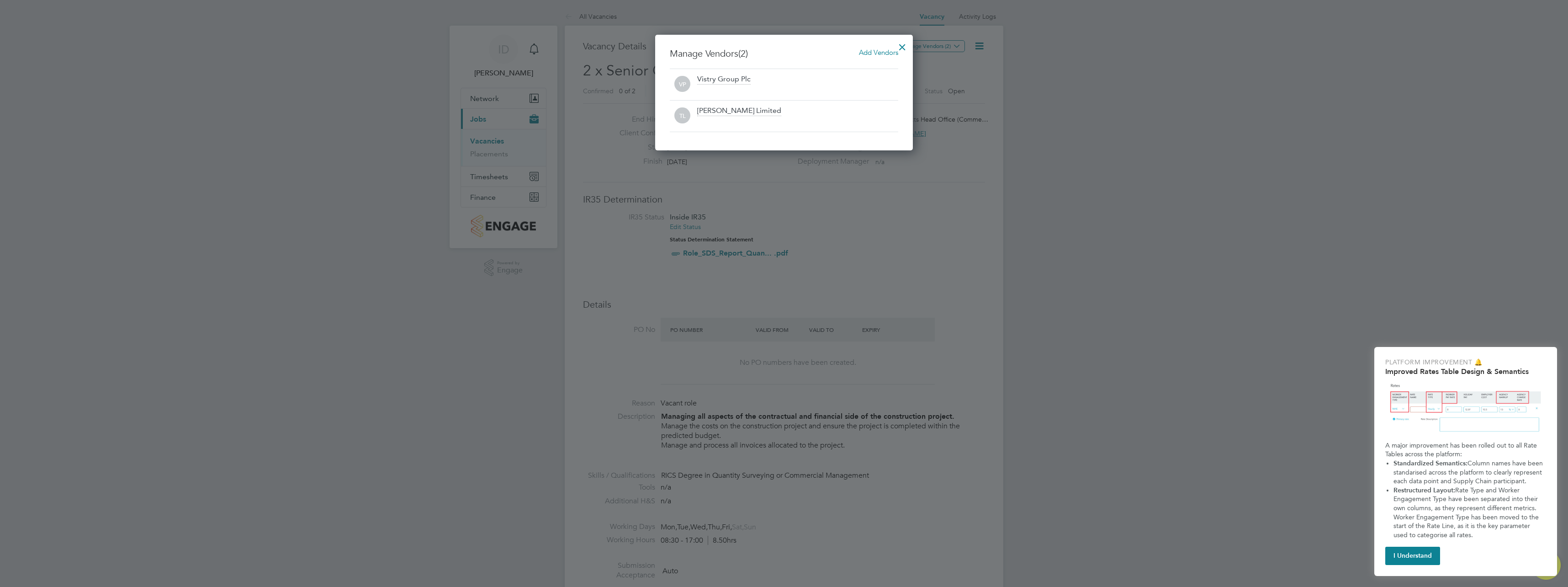
click at [902, 47] on div at bounding box center [902, 44] width 16 height 16
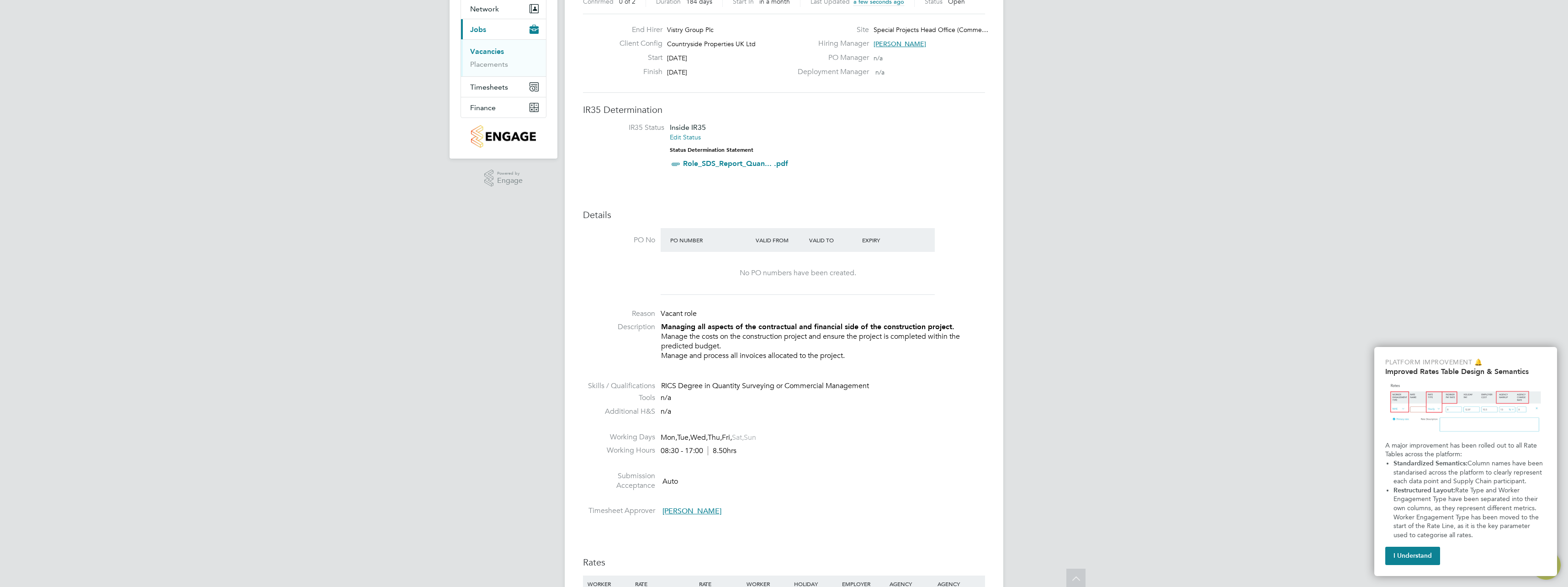
scroll to position [0, 0]
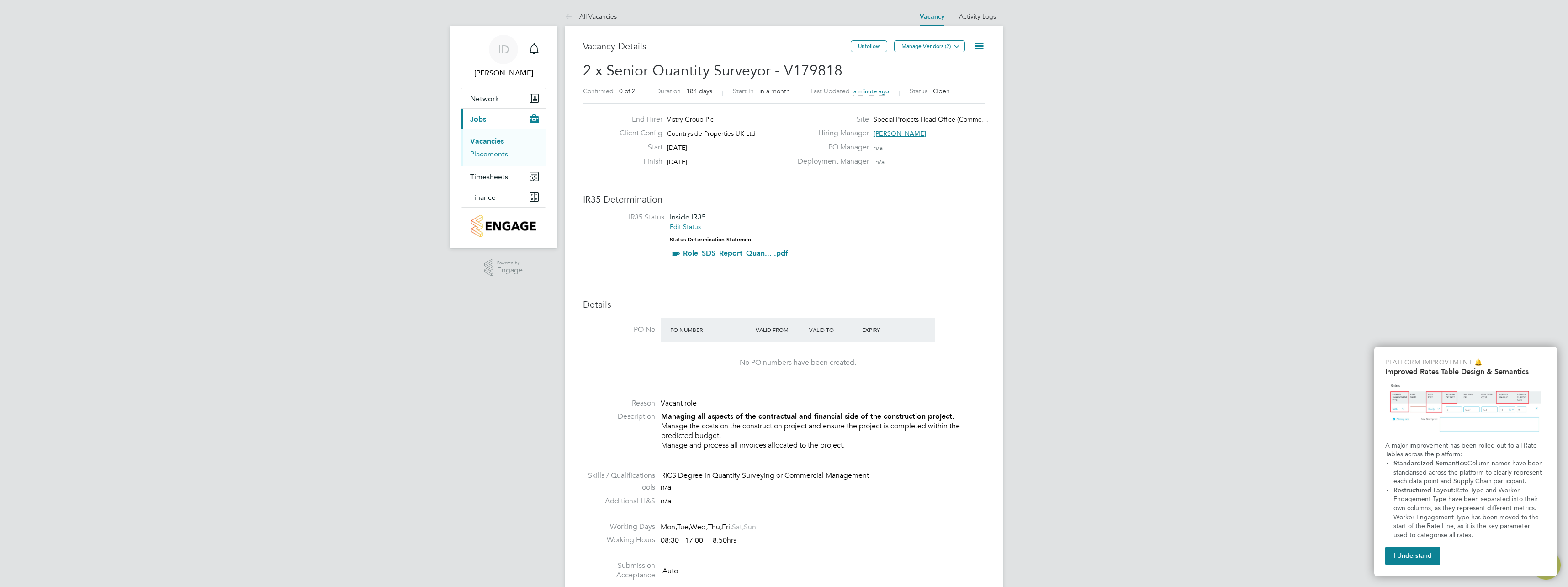
click at [498, 152] on link "Placements" at bounding box center [489, 153] width 38 height 9
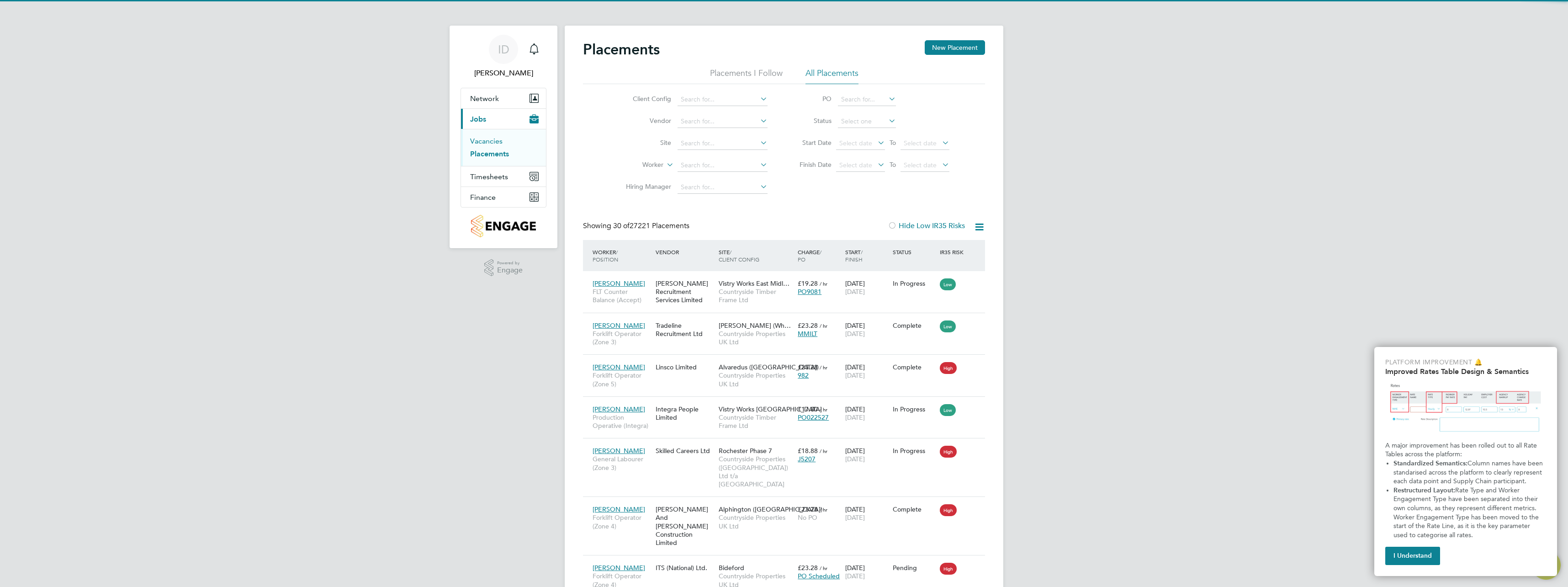
click at [494, 140] on link "Vacancies" at bounding box center [486, 141] width 32 height 9
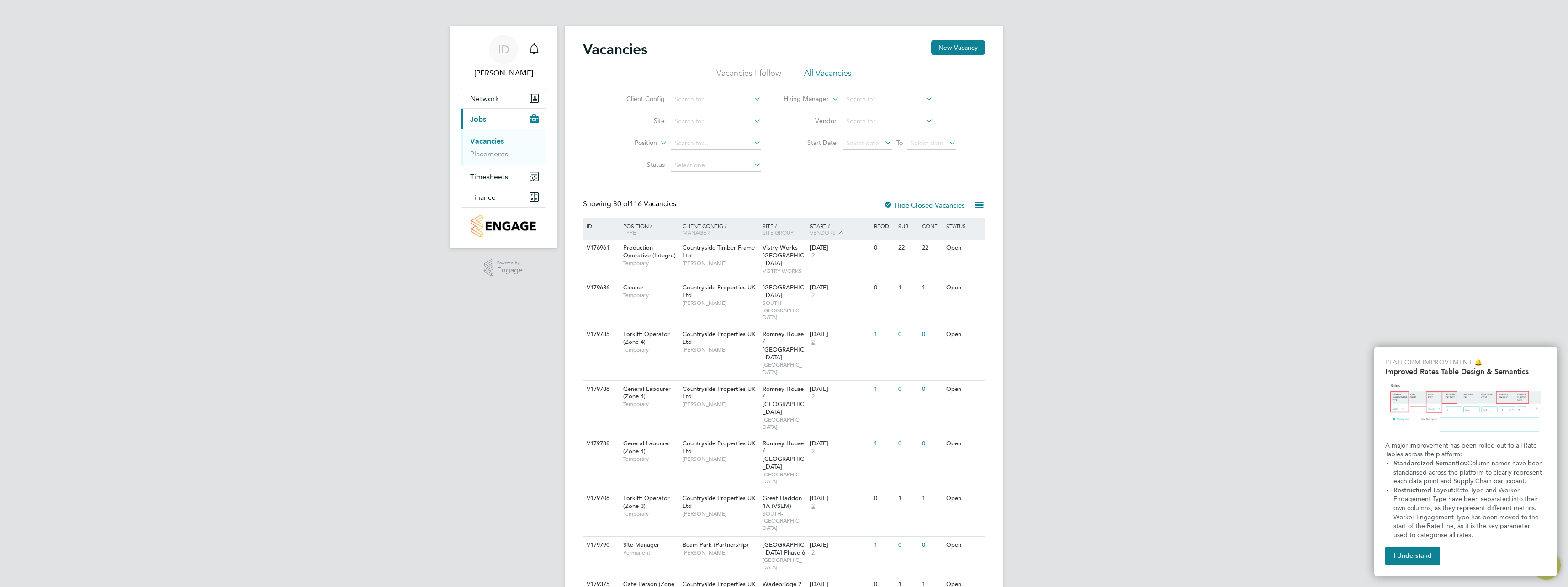
click at [752, 119] on icon at bounding box center [752, 121] width 0 height 13
click at [725, 140] on li "Brentwood Office" at bounding box center [715, 146] width 91 height 12
type input "Brentwood Office"
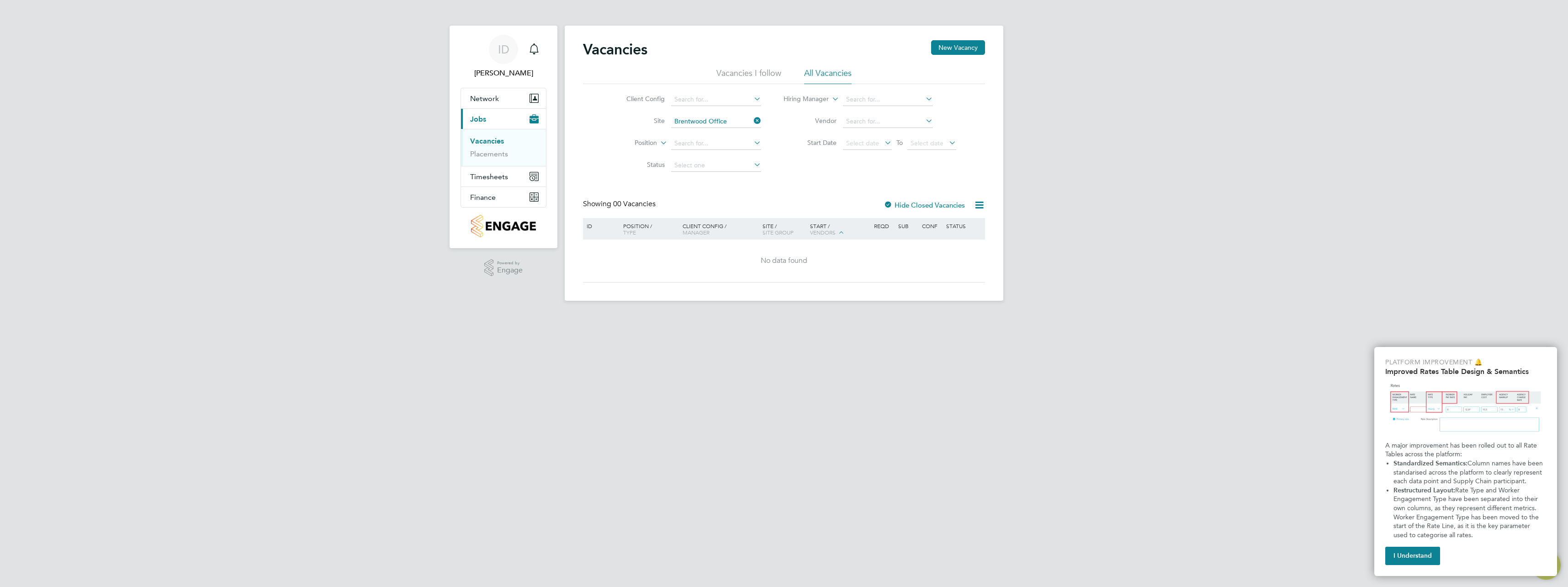
click at [752, 118] on icon at bounding box center [752, 121] width 0 height 13
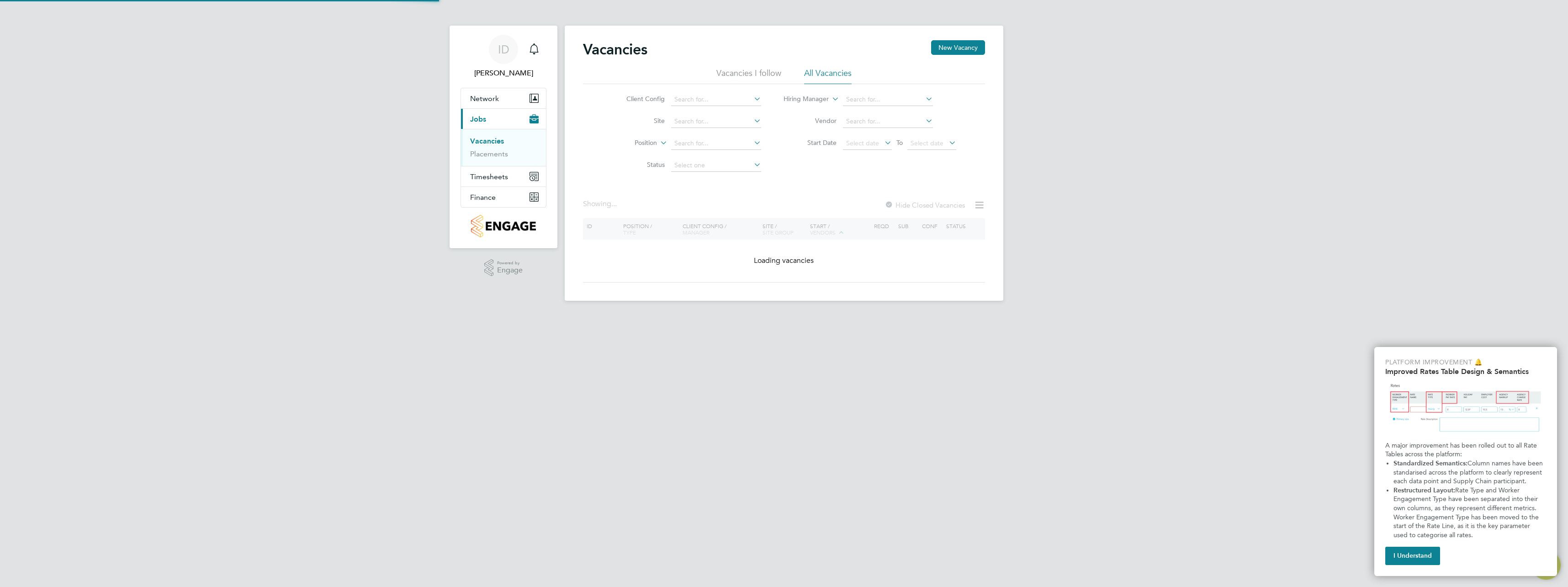
click at [752, 142] on icon at bounding box center [752, 142] width 0 height 13
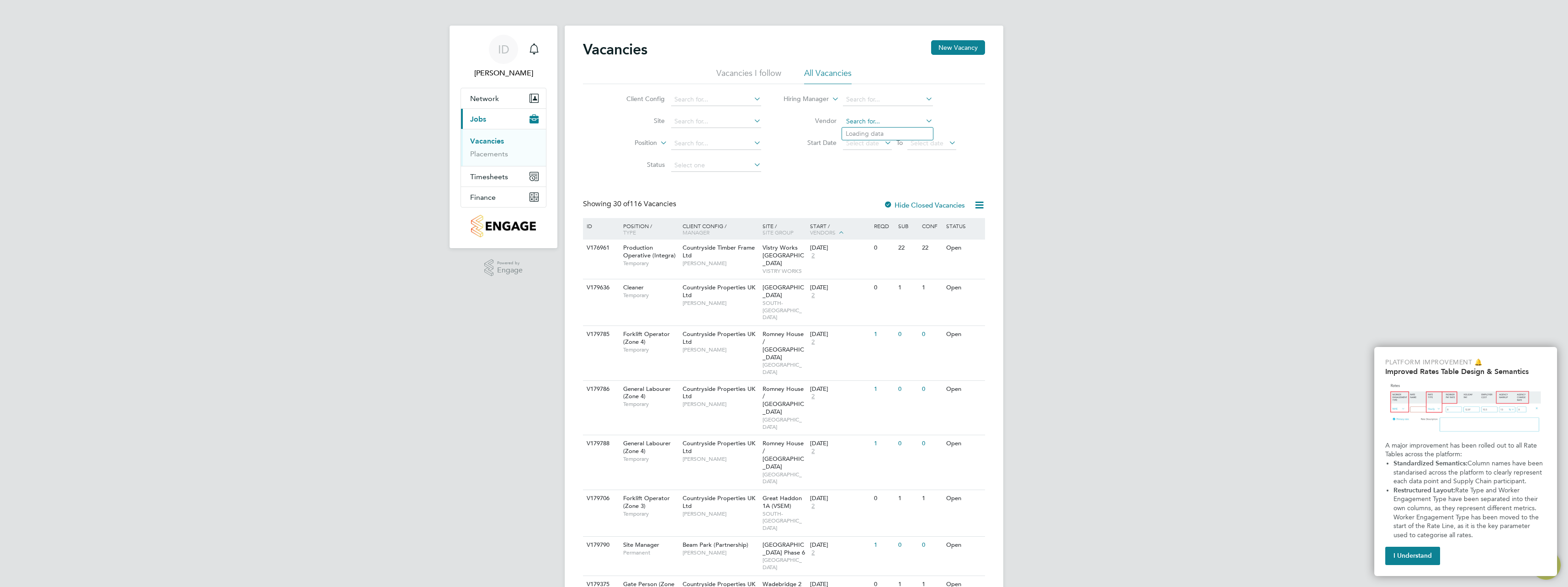
click at [913, 115] on input at bounding box center [888, 121] width 90 height 13
click at [919, 92] on li "Hiring Manager" at bounding box center [870, 100] width 195 height 22
click at [752, 144] on icon at bounding box center [752, 142] width 0 height 13
click at [727, 142] on input at bounding box center [716, 143] width 90 height 13
type input "Senior Quantity Surveyor"
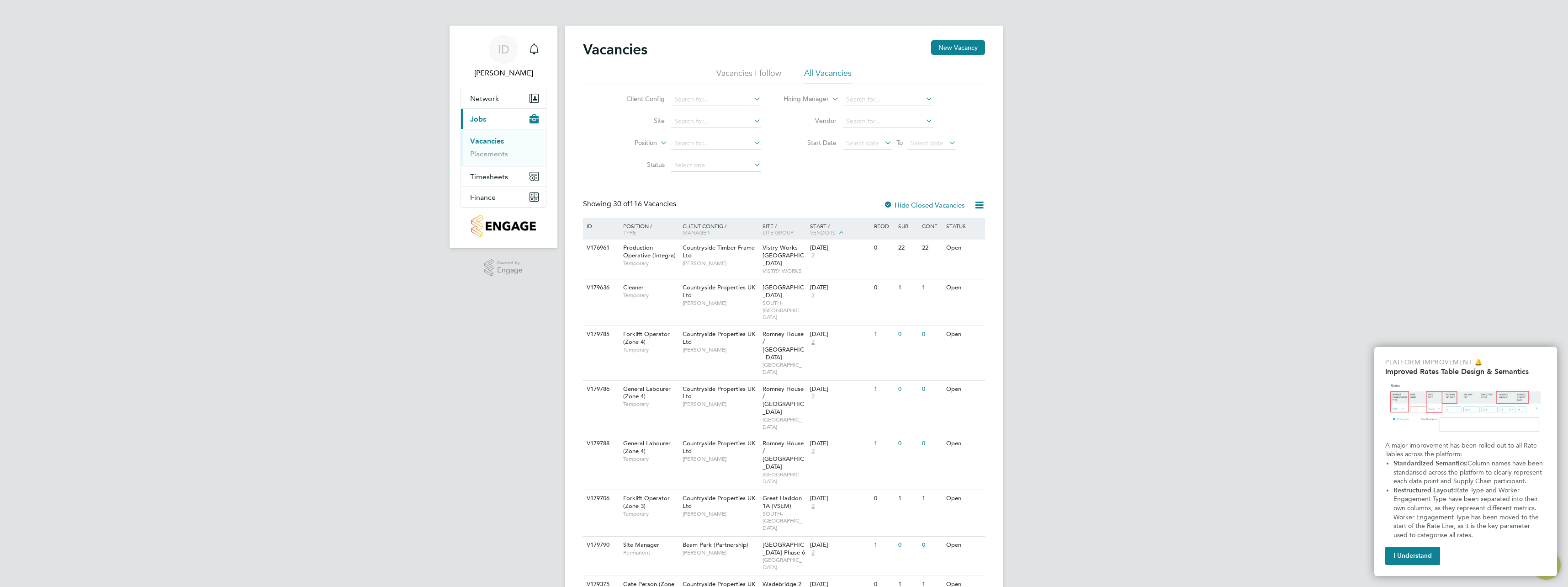
click at [752, 143] on icon at bounding box center [752, 142] width 0 height 13
click at [842, 162] on div "Client Config Site Position Status Hiring Manager Vendor Start Date Select date…" at bounding box center [784, 130] width 402 height 93
click at [752, 72] on li "Vacancies I follow" at bounding box center [749, 76] width 65 height 16
